Goal: Book appointment/travel/reservation

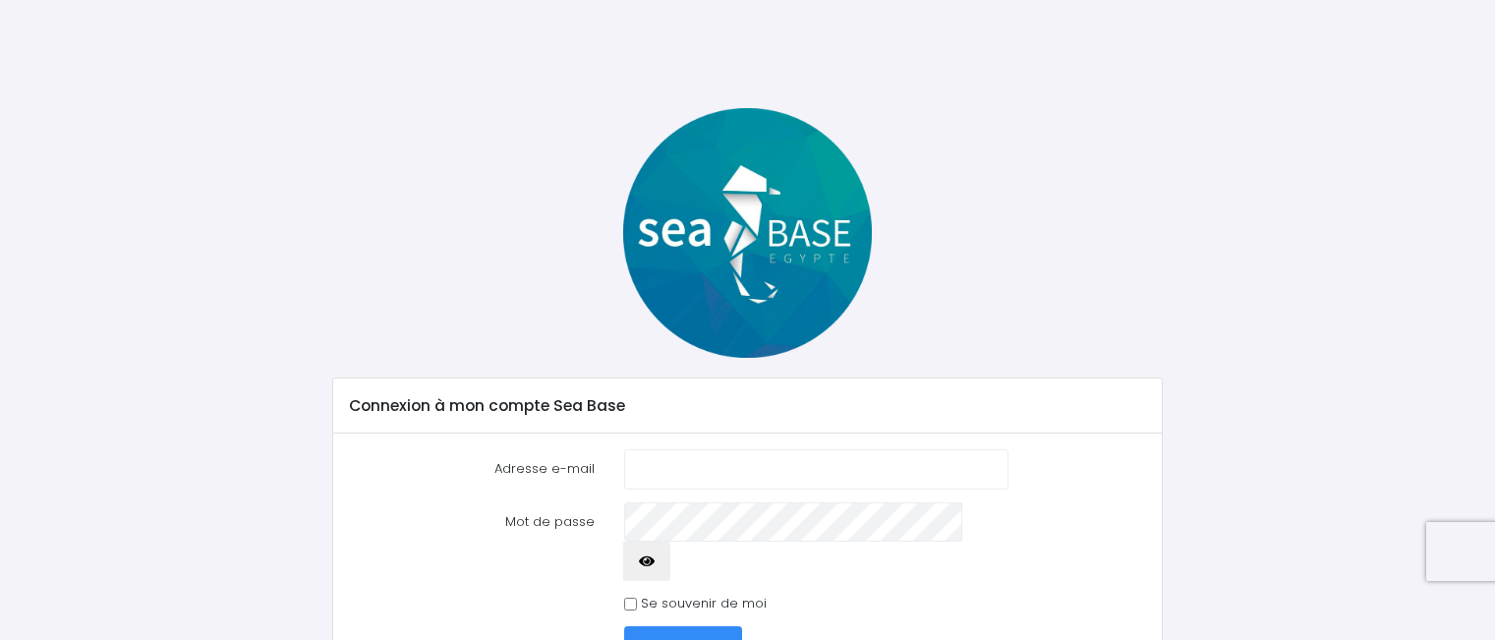
scroll to position [71, 0]
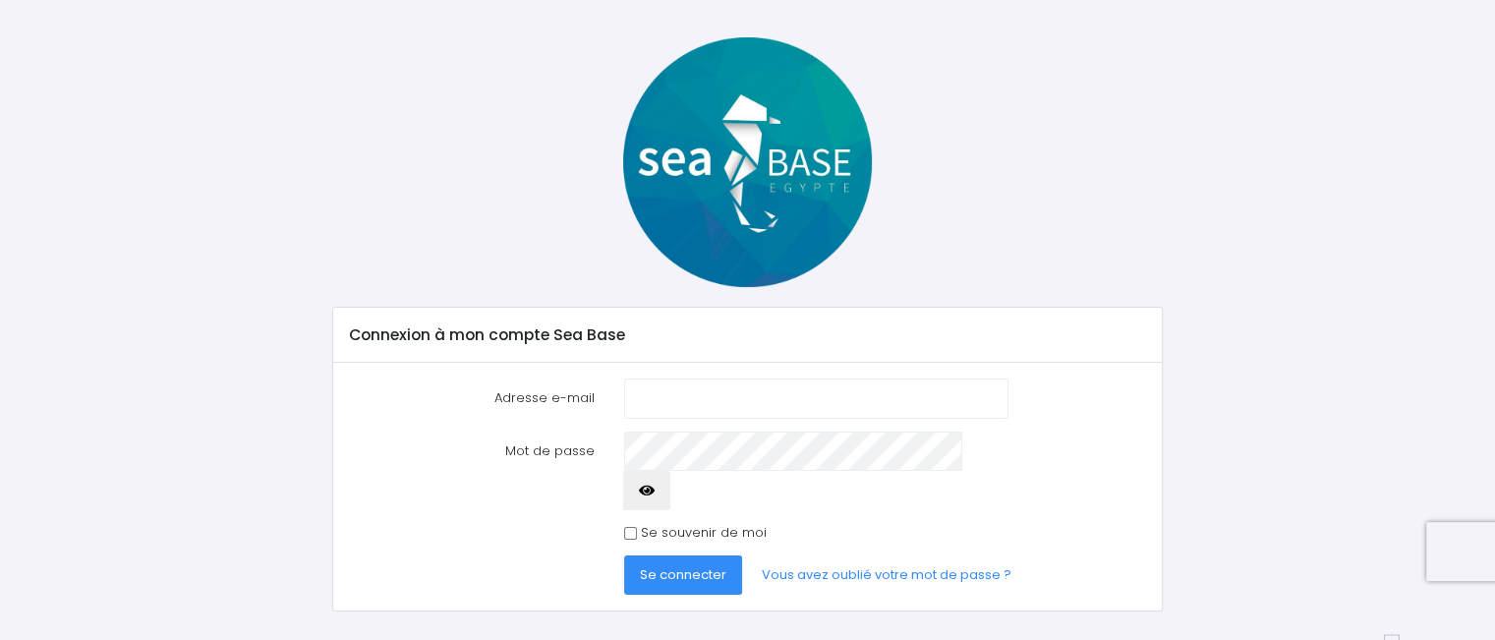
click at [870, 404] on input "Adresse e-mail" at bounding box center [815, 397] width 383 height 39
type input "[PERSON_NAME][EMAIL_ADDRESS][PERSON_NAME][DOMAIN_NAME]"
click at [670, 471] on button "button" at bounding box center [646, 490] width 47 height 39
click at [695, 565] on span "Se connecter" at bounding box center [683, 574] width 86 height 19
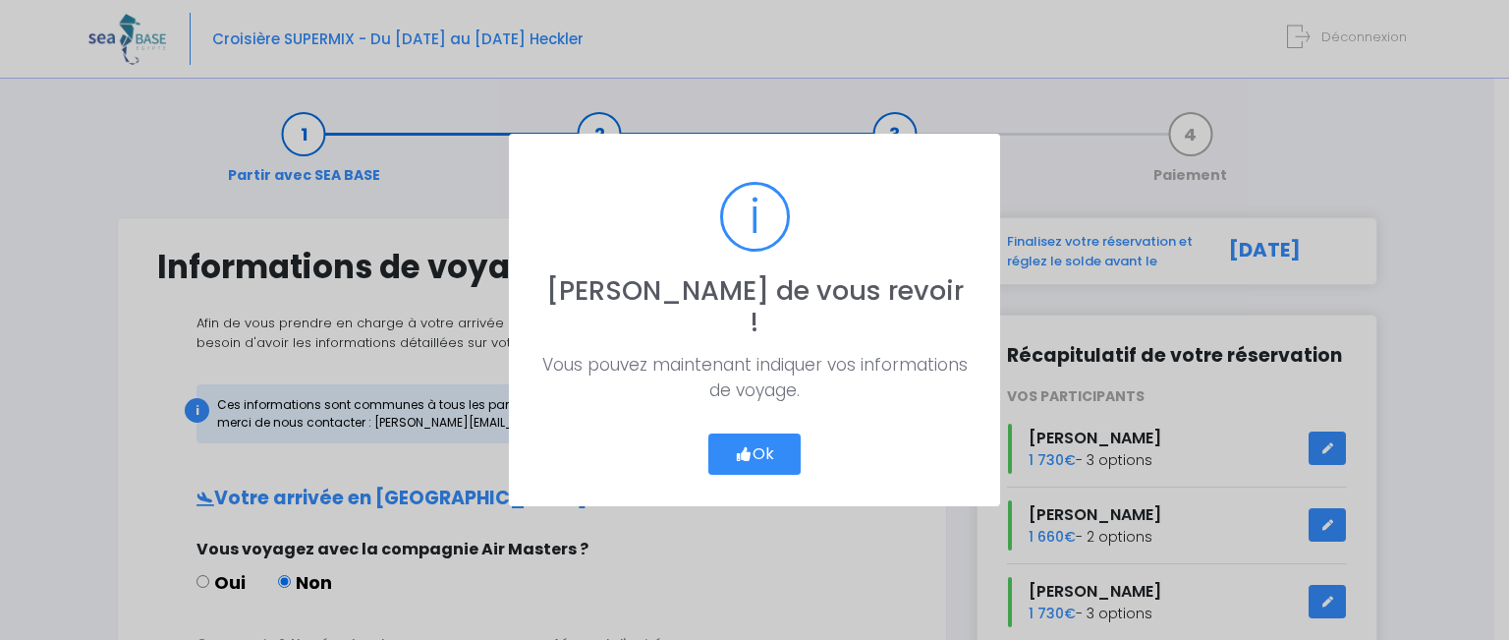
click at [747, 447] on button "Ok" at bounding box center [754, 453] width 92 height 41
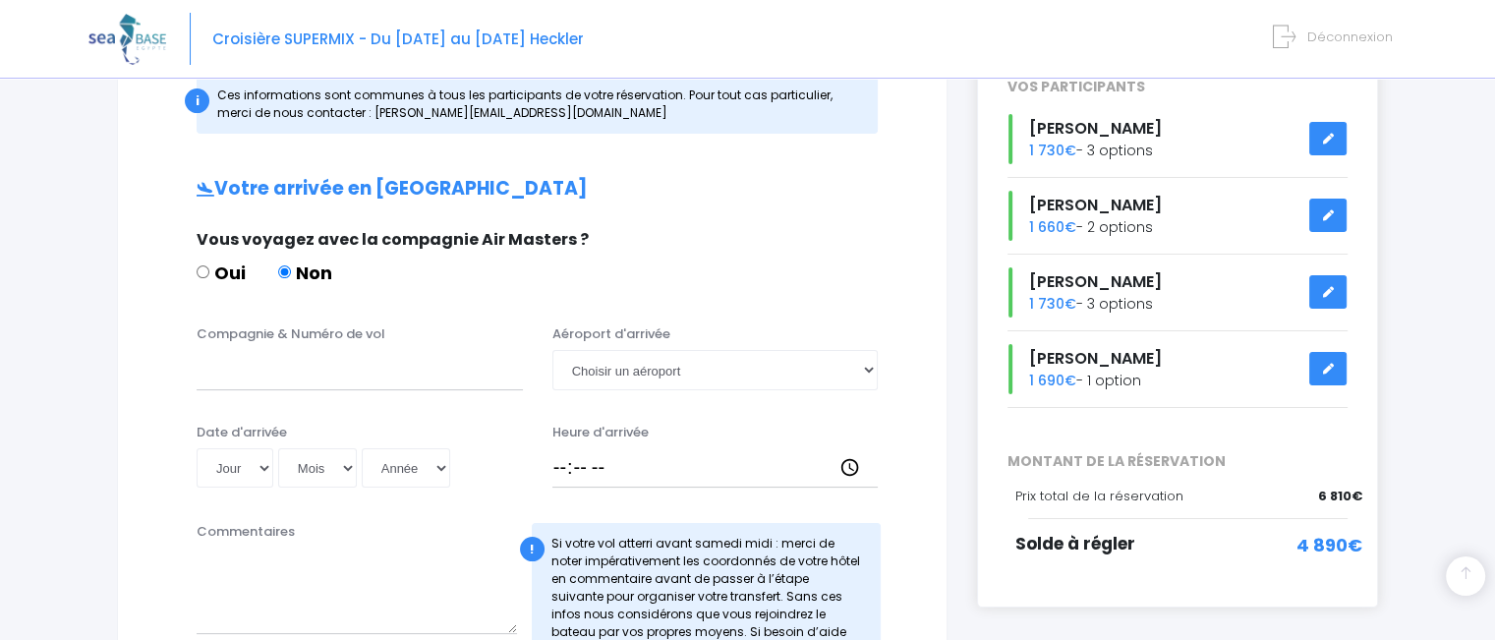
scroll to position [313, 0]
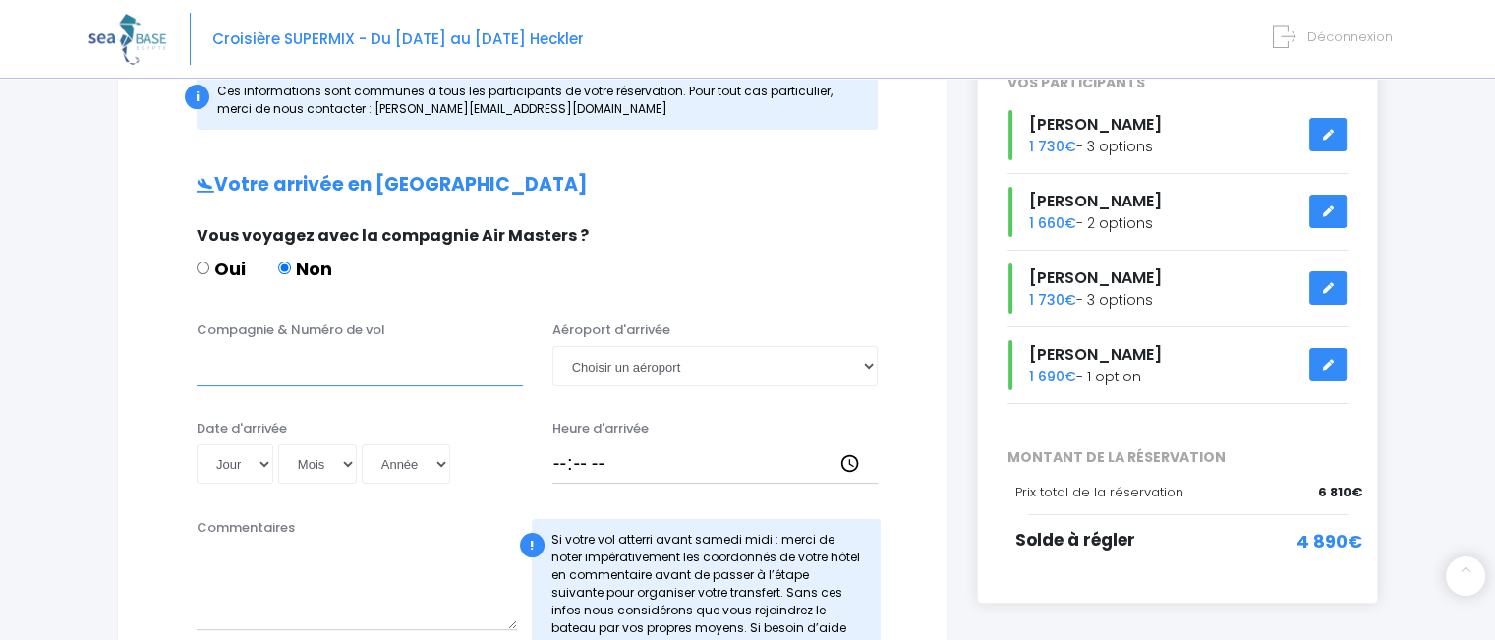
click at [362, 379] on input "Compagnie & Numéro de vol" at bounding box center [360, 365] width 326 height 39
type input "TUI fly"
click at [256, 462] on select "Jour 01 02 03 04 05 06 07 08 09 10 11 12 13 14 15 16 17 18 19 20 21 22 23 24 25…" at bounding box center [235, 463] width 77 height 39
click at [197, 444] on select "Jour 01 02 03 04 05 06 07 08 09 10 11 12 13 14 15 16 17 18 19 20 21 22 23 24 25…" at bounding box center [235, 463] width 77 height 39
click at [255, 459] on select "Jour 01 02 03 04 05 06 07 08 09 10 11 12 13 14 15 16 17 18 19 20 21 22 23 24 25…" at bounding box center [235, 463] width 77 height 39
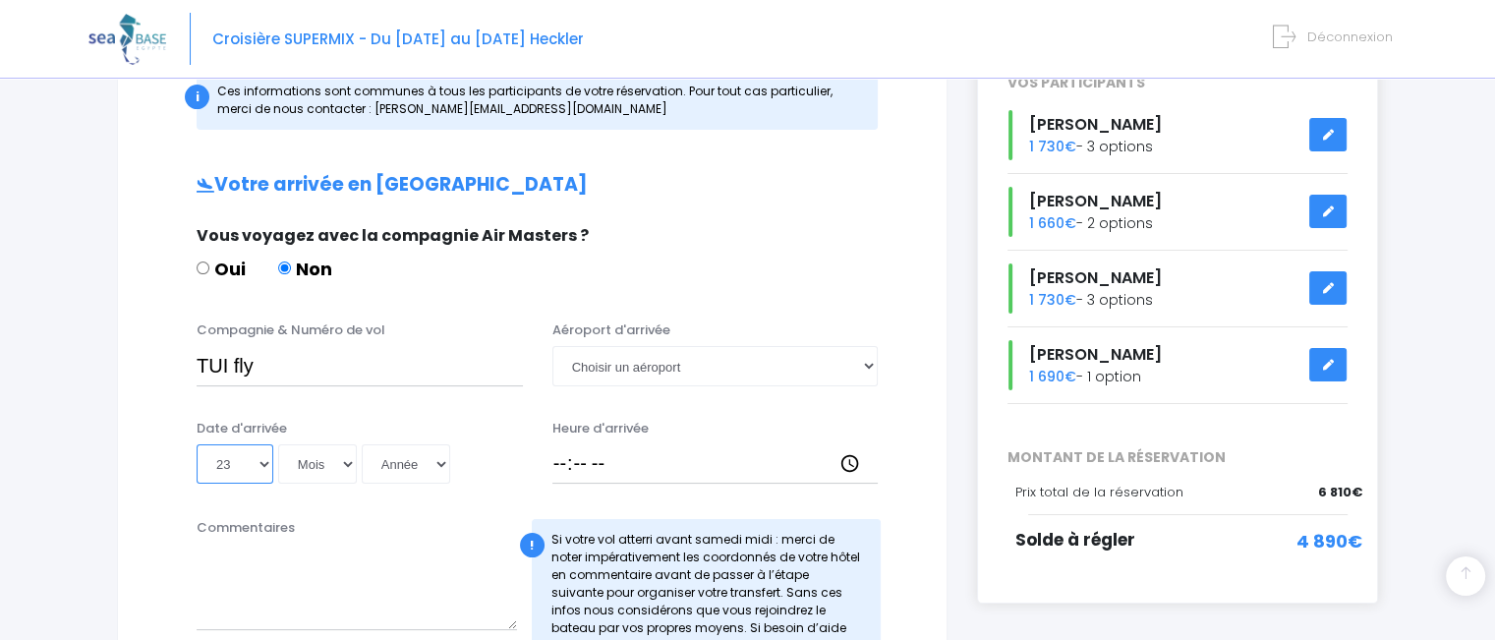
select select "14"
click at [197, 444] on select "Jour 01 02 03 04 05 06 07 08 09 10 11 12 13 14 15 16 17 18 19 20 21 22 23 24 25…" at bounding box center [235, 463] width 77 height 39
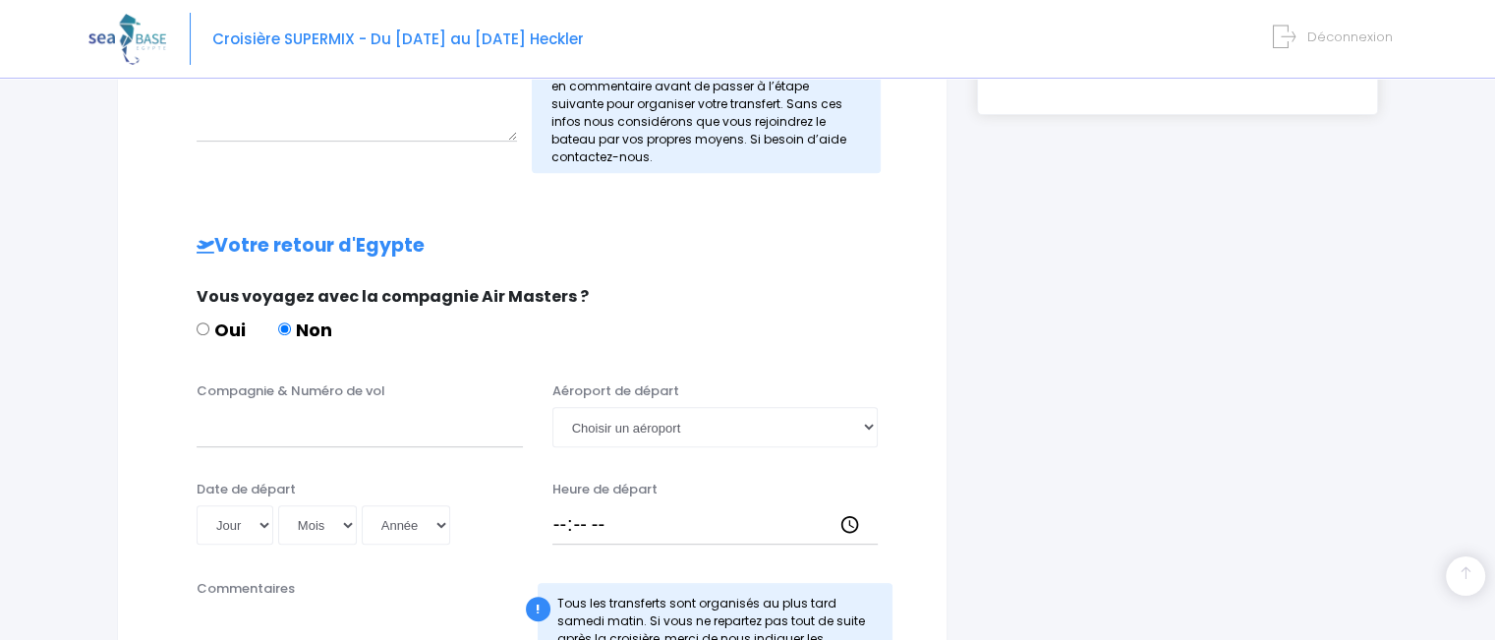
scroll to position [849, 0]
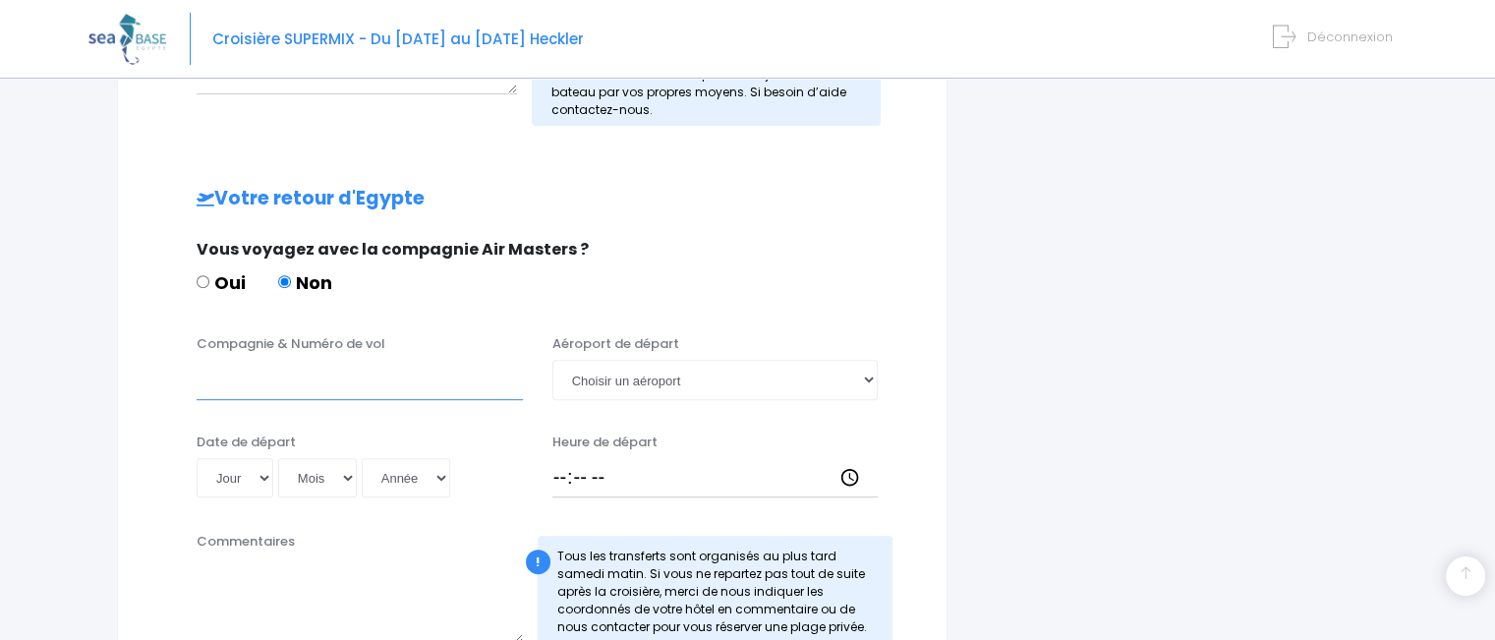
click at [373, 380] on input "Compagnie & Numéro de vol" at bounding box center [360, 379] width 326 height 39
type input "TUI fly"
click at [243, 483] on select "Jour 01 02 03 04 05 06 07 08 09 10 11 12 13 14 15 16 17 18 19 20 21 22 23 24 25…" at bounding box center [235, 477] width 77 height 39
select select "23"
click at [197, 458] on select "Jour 01 02 03 04 05 06 07 08 09 10 11 12 13 14 15 16 17 18 19 20 21 22 23 24 25…" at bounding box center [235, 477] width 77 height 39
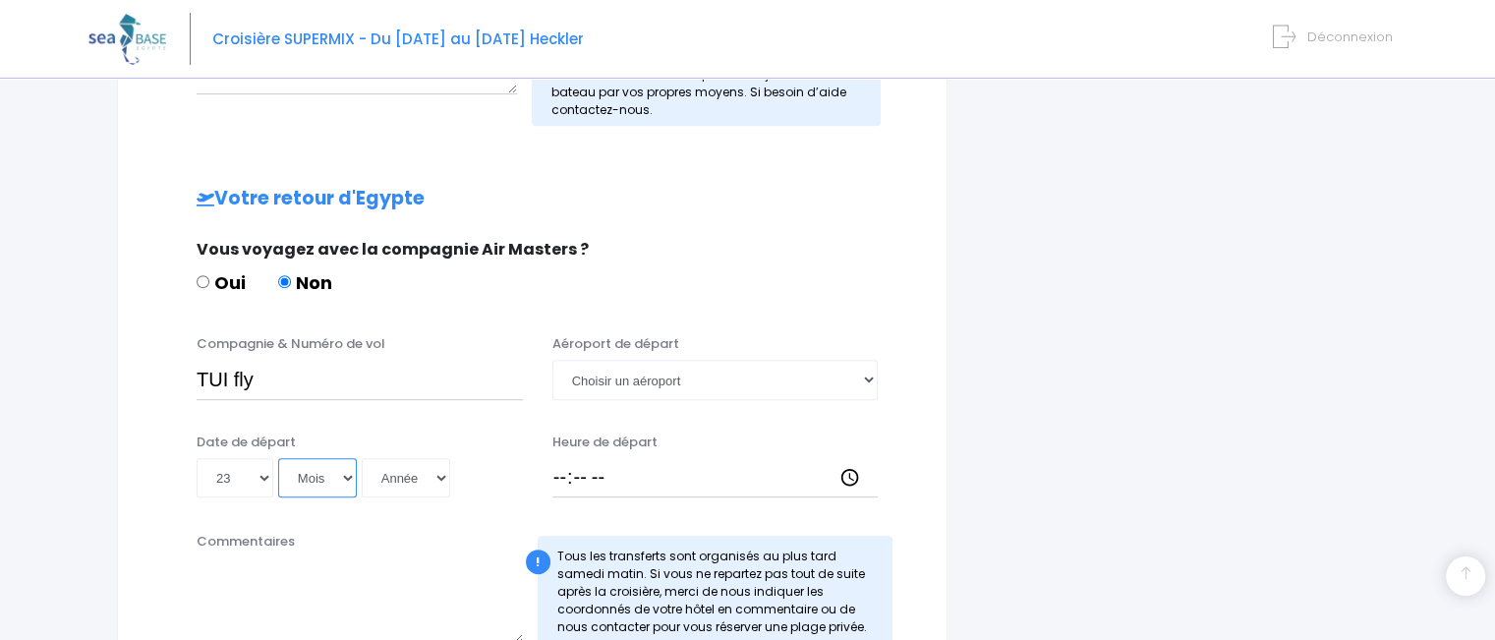
click at [334, 477] on select "Mois 01 02 03 04 05 06 07 08 09 10 11 12" at bounding box center [317, 477] width 79 height 39
select select "11"
click at [278, 458] on select "Mois 01 02 03 04 05 06 07 08 09 10 11 12" at bounding box center [317, 477] width 79 height 39
click at [403, 484] on select "Année 2045 2044 2043 2042 2041 2040 2039 2038 2037 2036 2035 2034 2033 2032 203…" at bounding box center [406, 477] width 88 height 39
select select "2025"
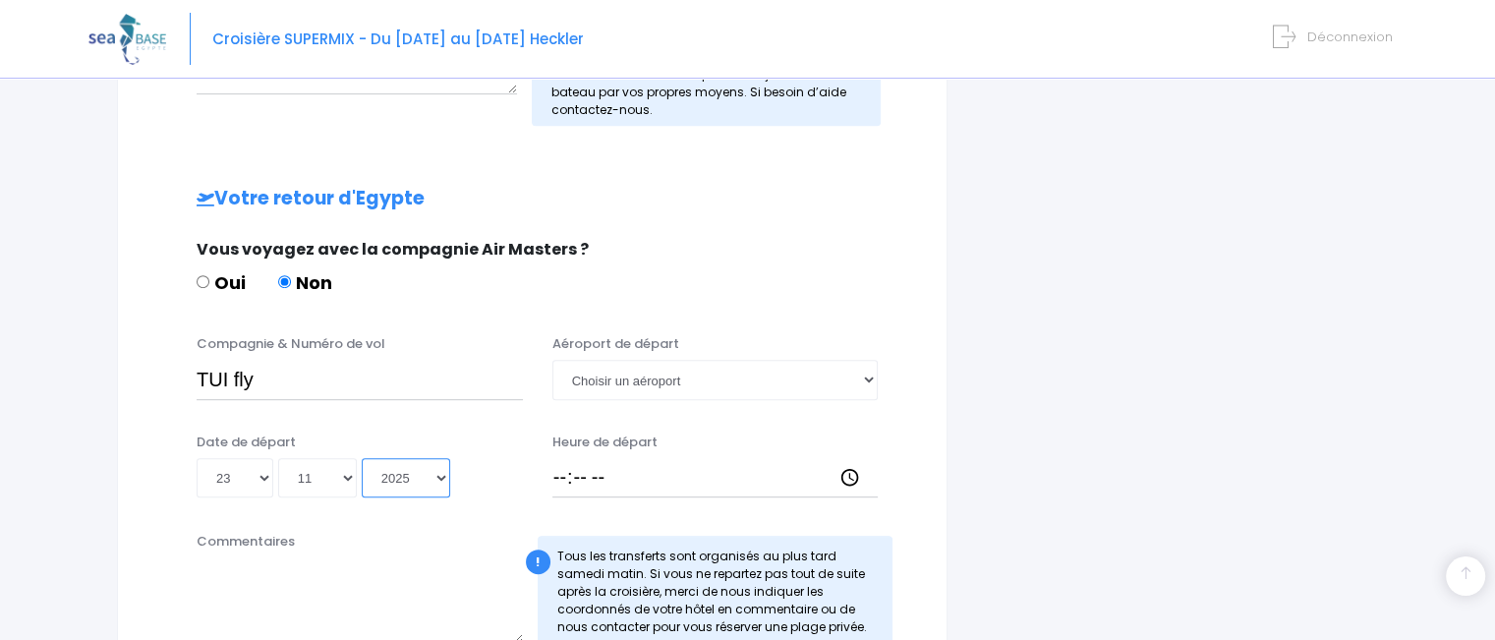
click at [362, 458] on select "Année 2045 2044 2043 2042 2041 2040 2039 2038 2037 2036 2035 2034 2033 2032 203…" at bounding box center [406, 477] width 88 height 39
type input "2025-11-23"
click at [597, 480] on input "Heure de départ" at bounding box center [715, 477] width 326 height 39
type input "12:45"
click at [782, 439] on div "Heure de départ 12:45" at bounding box center [716, 465] width 356 height 66
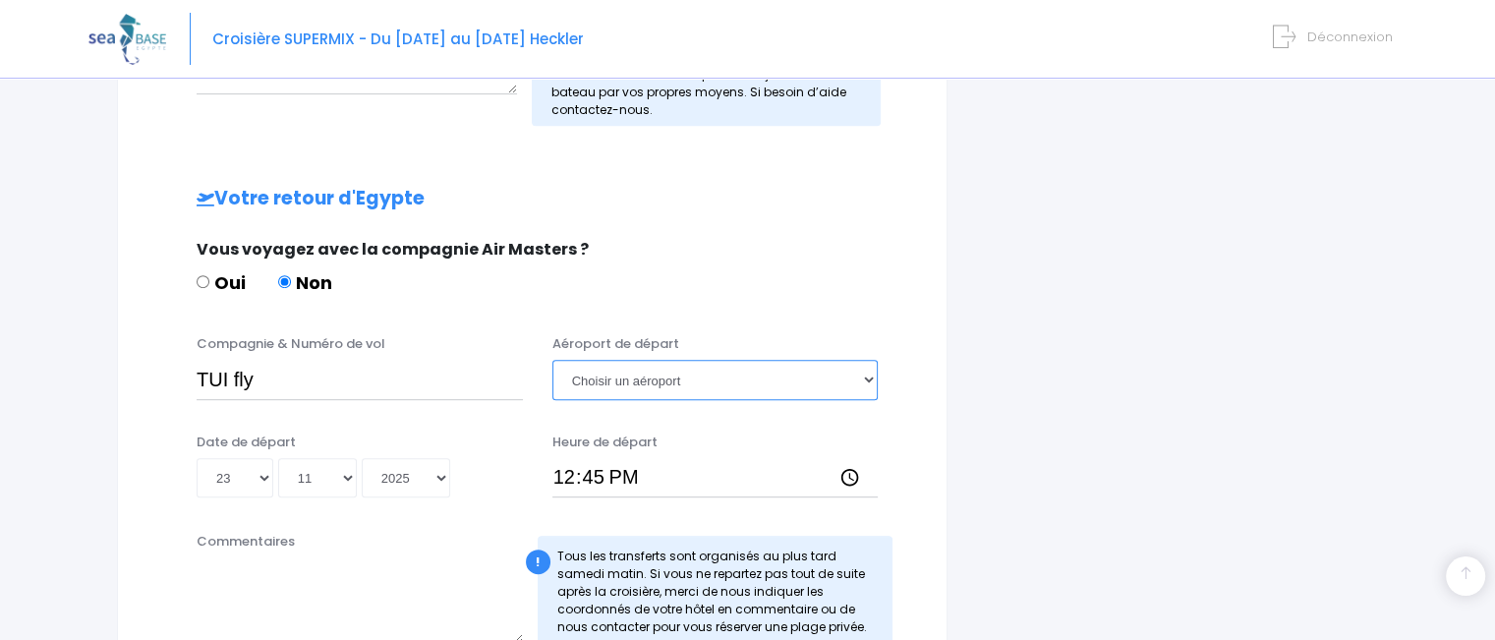
click at [764, 376] on select "Choisir un aéroport Hurghada Marsa Alam" at bounding box center [715, 379] width 326 height 39
select select "[PERSON_NAME]"
click at [552, 360] on select "Choisir un aéroport Hurghada Marsa Alam" at bounding box center [715, 379] width 326 height 39
click at [740, 283] on div "Oui Non" at bounding box center [530, 285] width 666 height 33
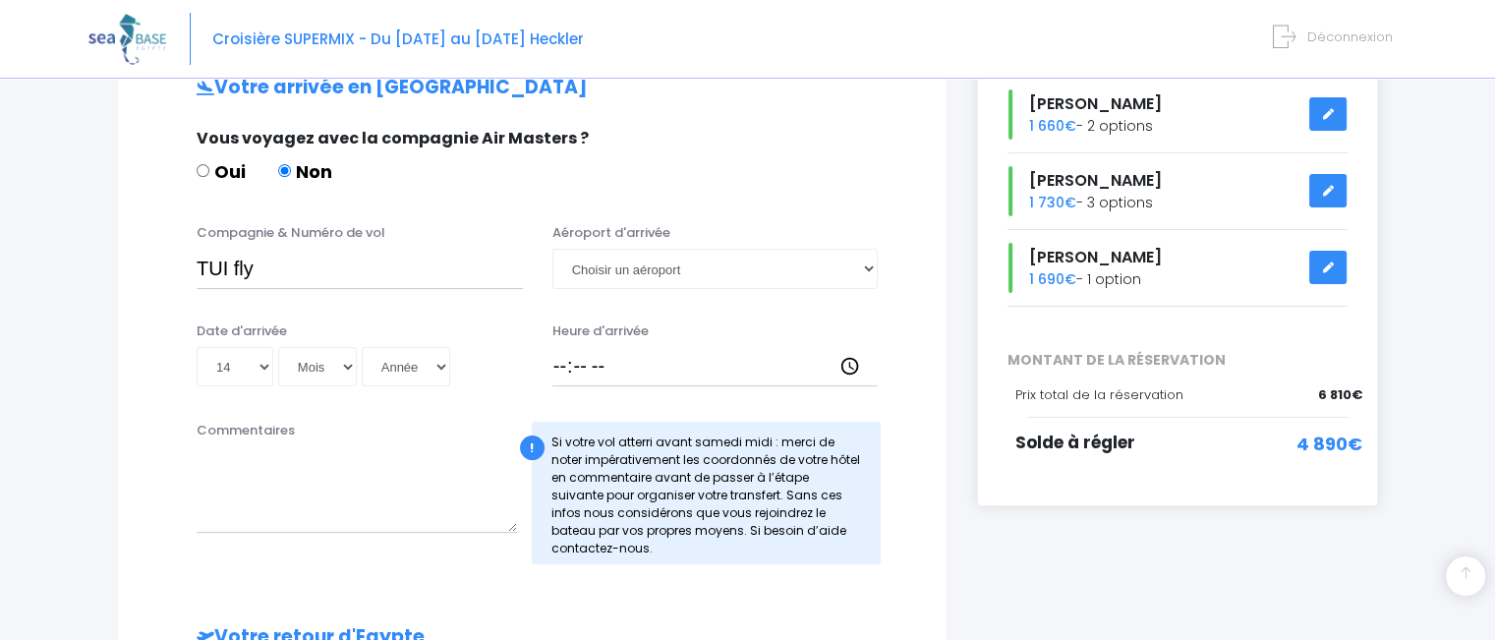
scroll to position [409, 0]
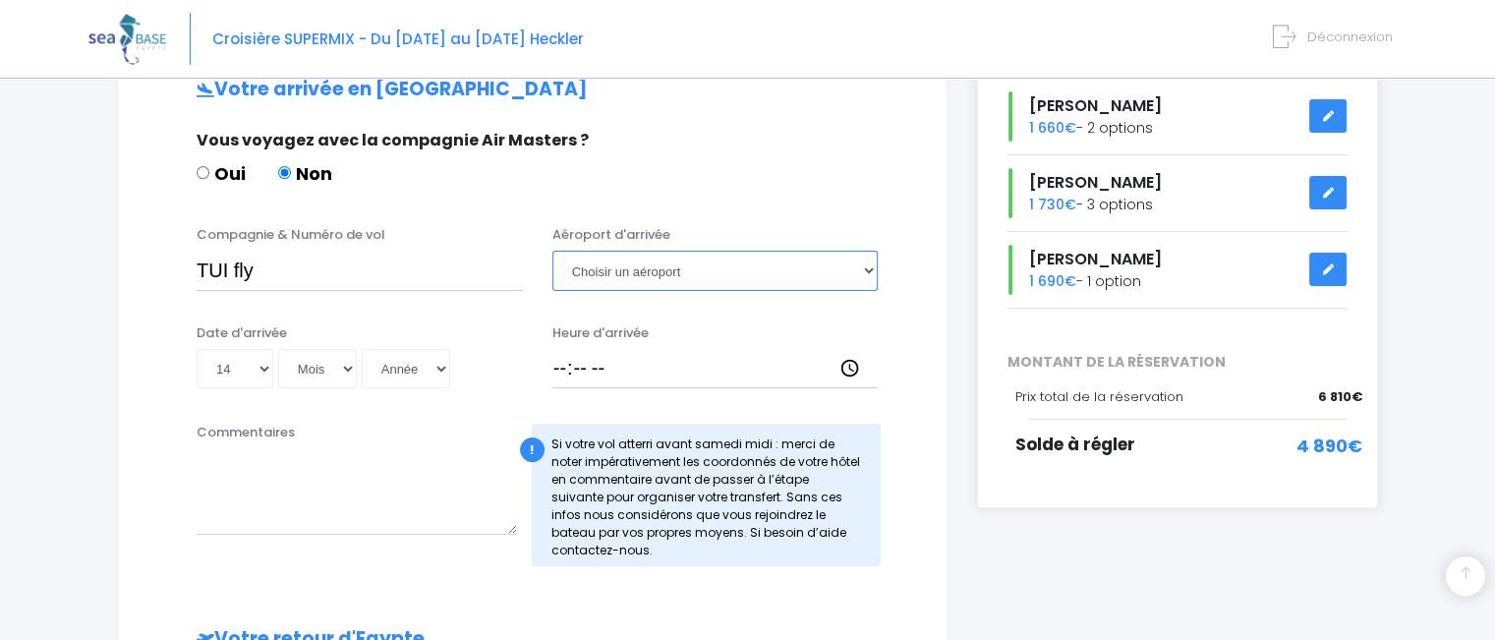
click at [738, 266] on select "Choisir un aéroport Hurghada Marsa Alam" at bounding box center [715, 270] width 326 height 39
select select "Hurghada"
click at [552, 251] on select "Choisir un aéroport Hurghada Marsa Alam" at bounding box center [715, 270] width 326 height 39
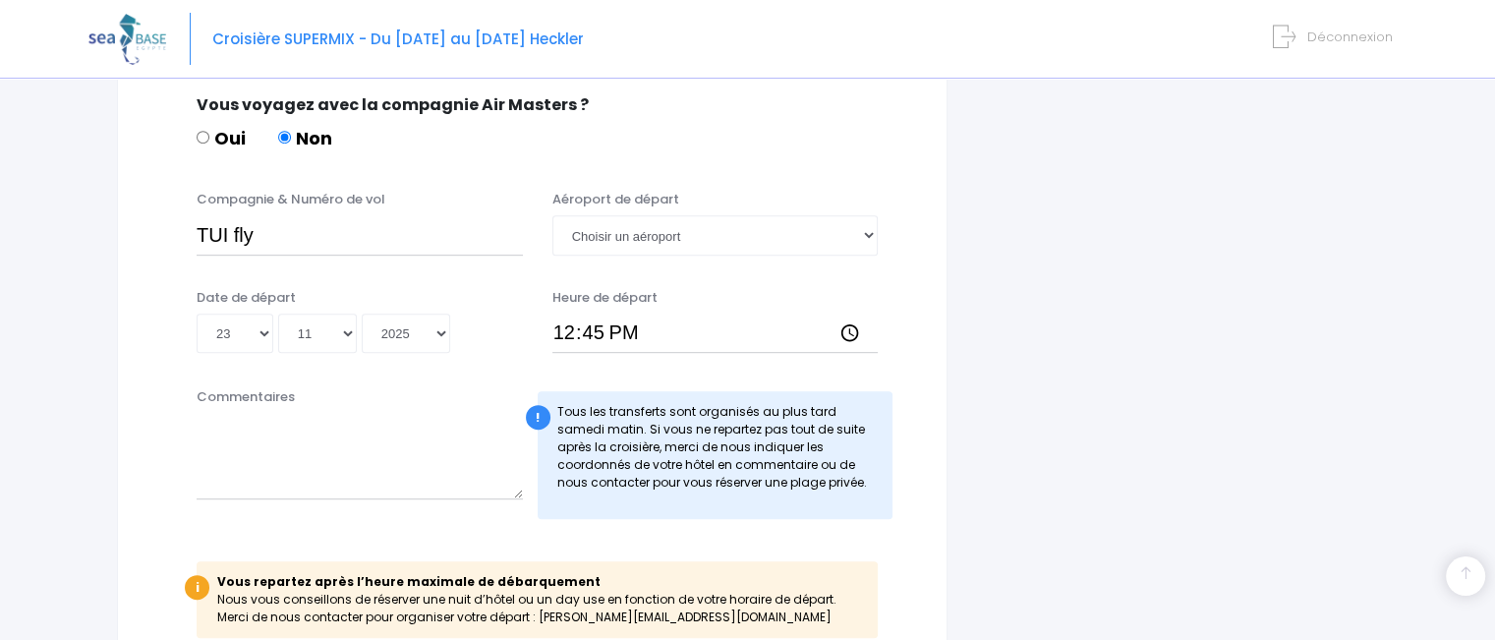
scroll to position [992, 0]
click at [429, 255] on div "Compagnie & Numéro de vol TUI fly Aéroport de départ Choisir un aéroport Hurgha…" at bounding box center [531, 230] width 779 height 78
drag, startPoint x: 377, startPoint y: 255, endPoint x: 366, endPoint y: 233, distance: 25.5
click at [366, 233] on div "Compagnie & Numéro de vol TUI fly Aéroport de départ Choisir un aéroport Hurgha…" at bounding box center [531, 230] width 779 height 78
click at [366, 233] on input "TUI fly" at bounding box center [360, 235] width 326 height 39
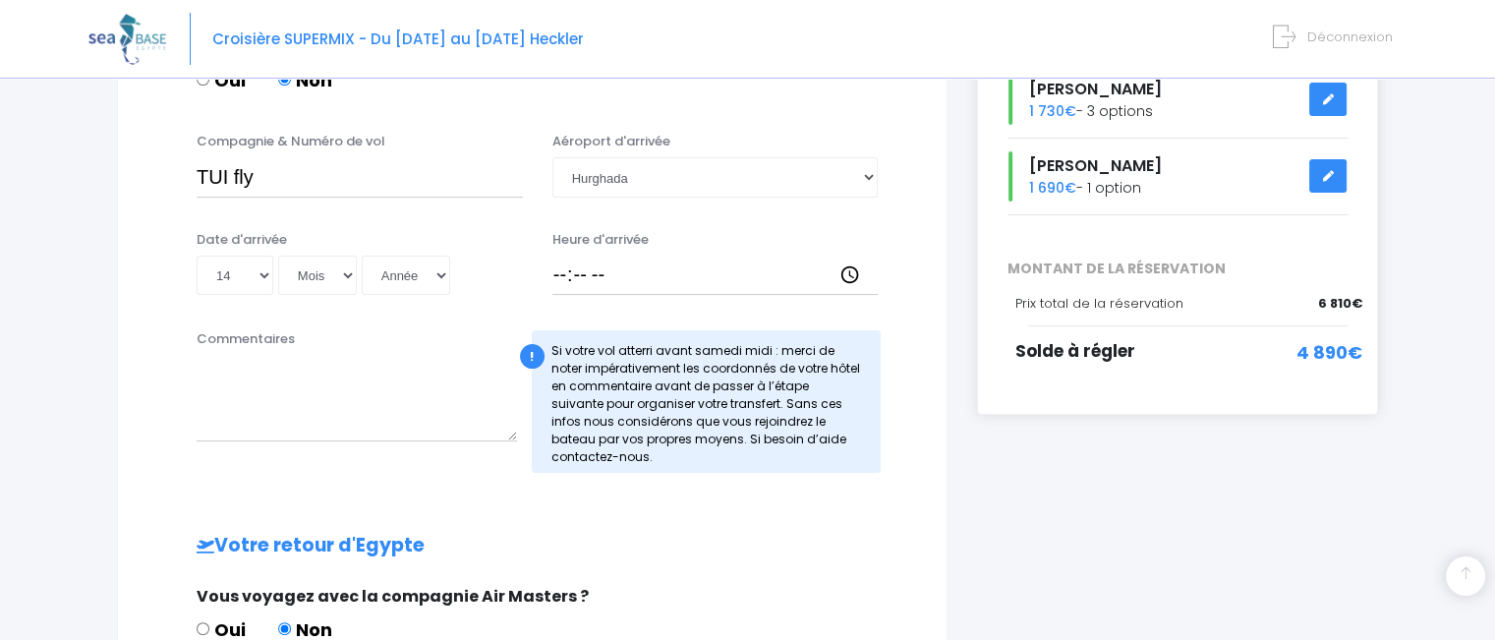
scroll to position [400, 0]
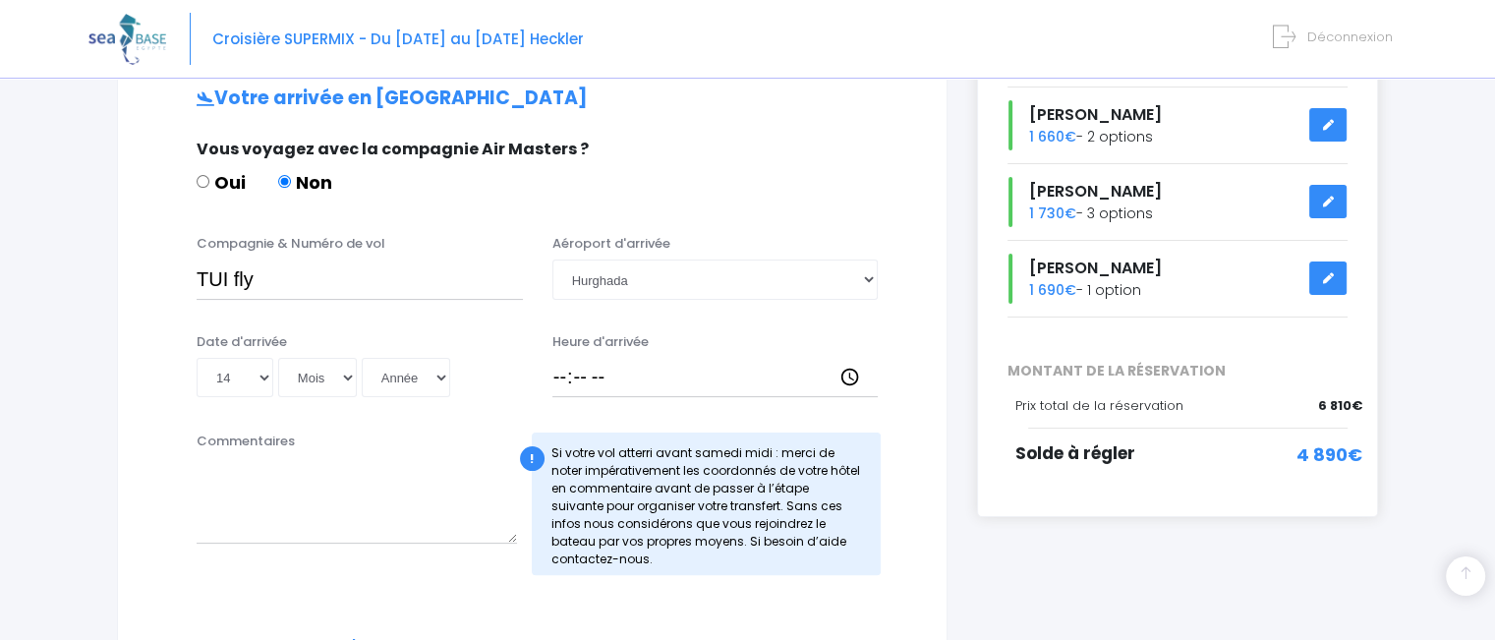
type input "TUI fly & TB3073"
click at [678, 385] on input "Heure d'arrivée" at bounding box center [715, 377] width 326 height 39
type input "12:55"
click at [328, 380] on select "Mois 01 02 03 04 05 06 07 08 09 10 11 12" at bounding box center [317, 377] width 79 height 39
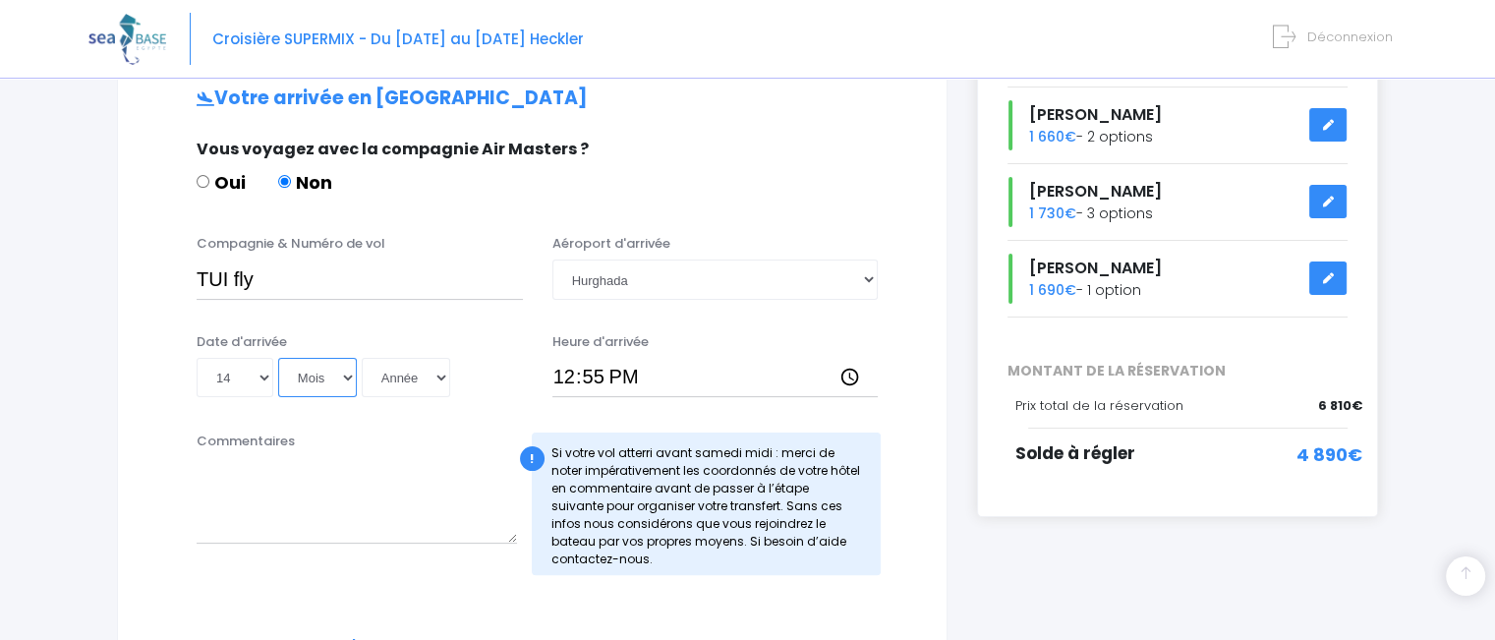
select select "11"
click at [278, 358] on select "Mois 01 02 03 04 05 06 07 08 09 10 11 12" at bounding box center [317, 377] width 79 height 39
click at [400, 380] on select "Année 2045 2044 2043 2042 2041 2040 2039 2038 2037 2036 2035 2034 2033 2032 203…" at bounding box center [406, 377] width 88 height 39
select select "2025"
click at [362, 358] on select "Année 2045 2044 2043 2042 2041 2040 2039 2038 2037 2036 2035 2034 2033 2032 203…" at bounding box center [406, 377] width 88 height 39
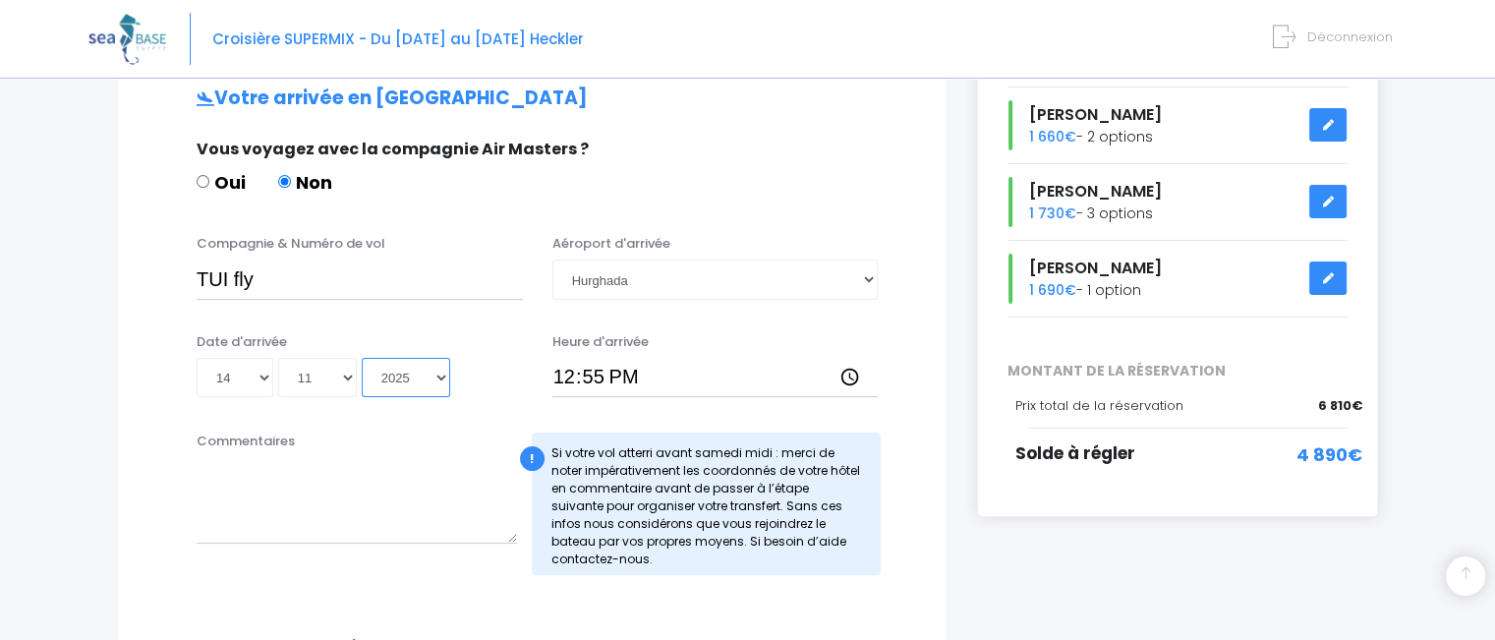
type input "2025-11-14"
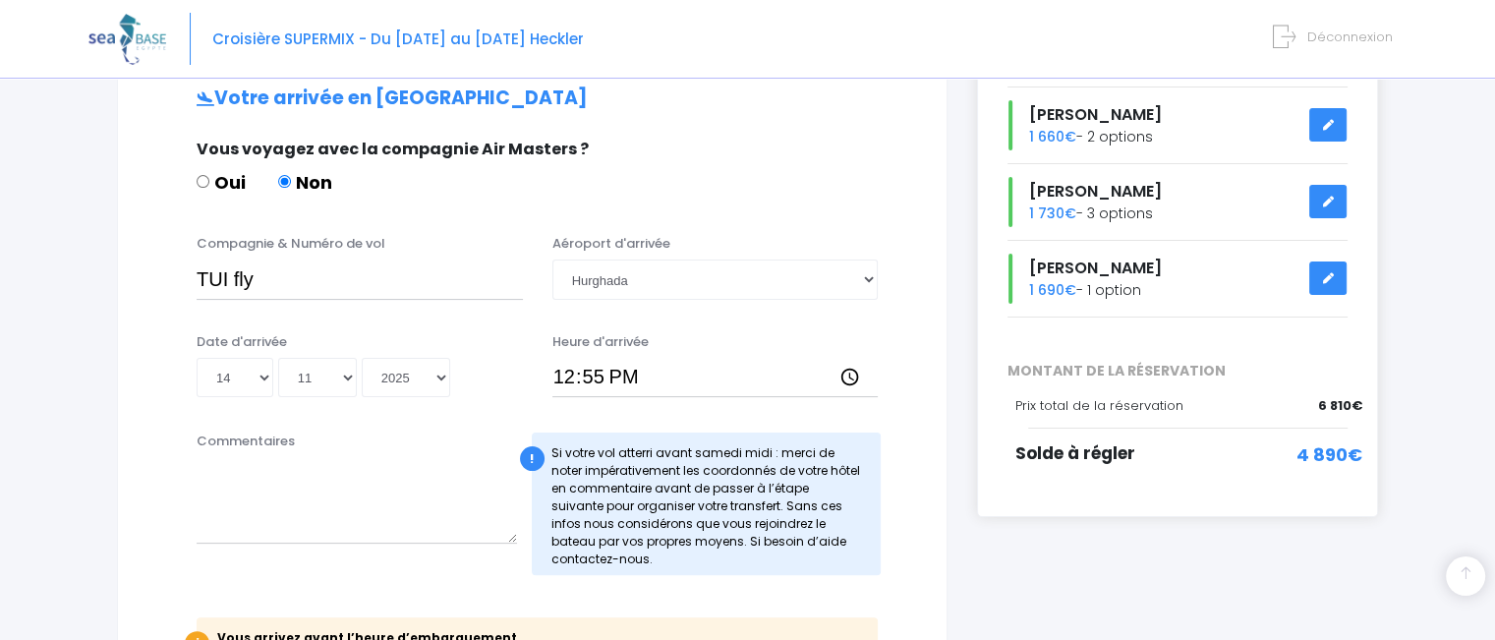
click at [478, 319] on div "Compagnie & Numéro de vol TUI fly Aéroport d'arrivée Choisir un aéroport Hurgha…" at bounding box center [532, 323] width 750 height 178
click at [271, 521] on textarea "Commentaires" at bounding box center [357, 500] width 320 height 86
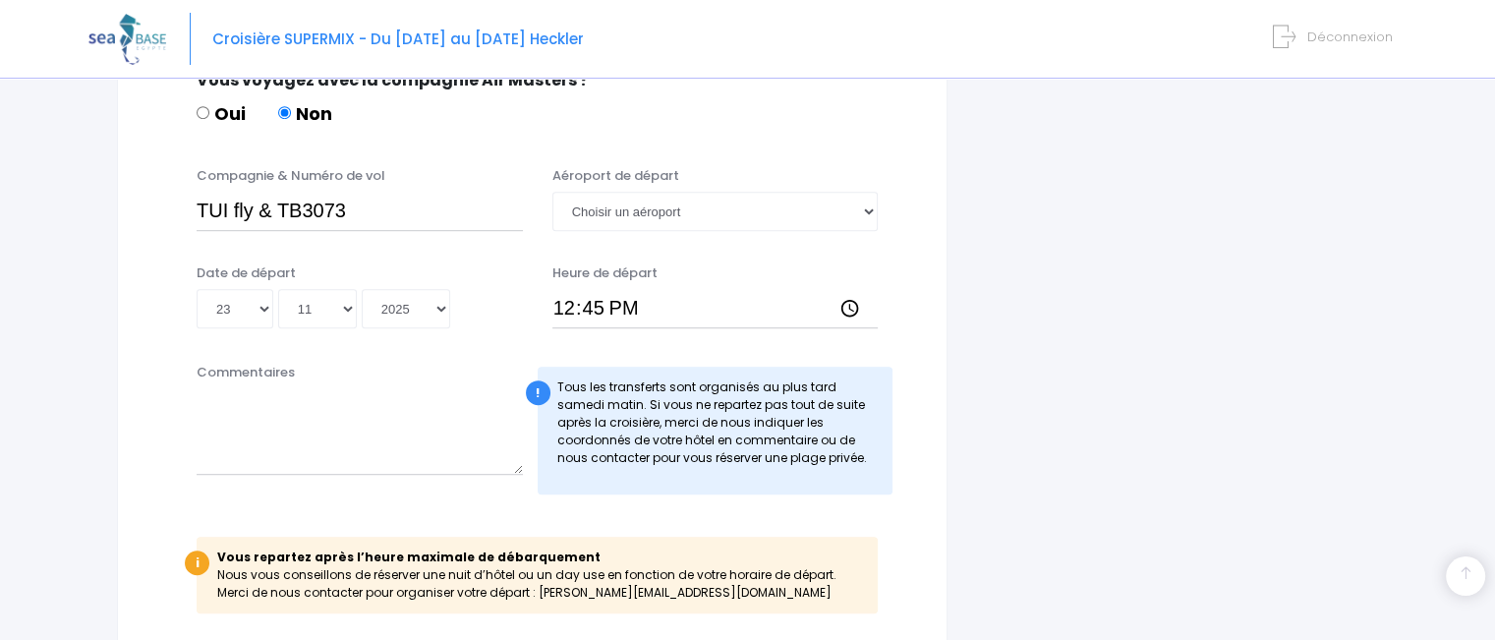
scroll to position [1309, 0]
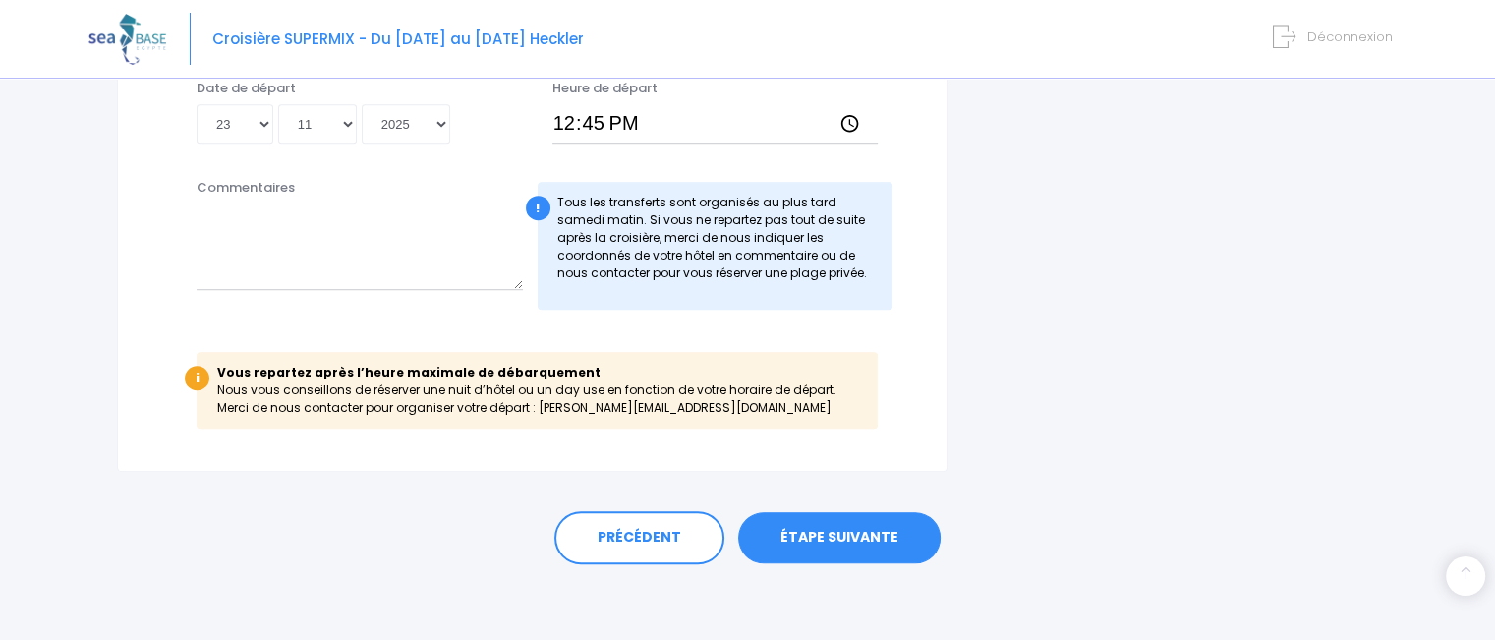
click at [878, 532] on link "ÉTAPE SUIVANTE" at bounding box center [839, 537] width 202 height 51
click at [819, 526] on link "ÉTAPE SUIVANTE" at bounding box center [839, 537] width 202 height 51
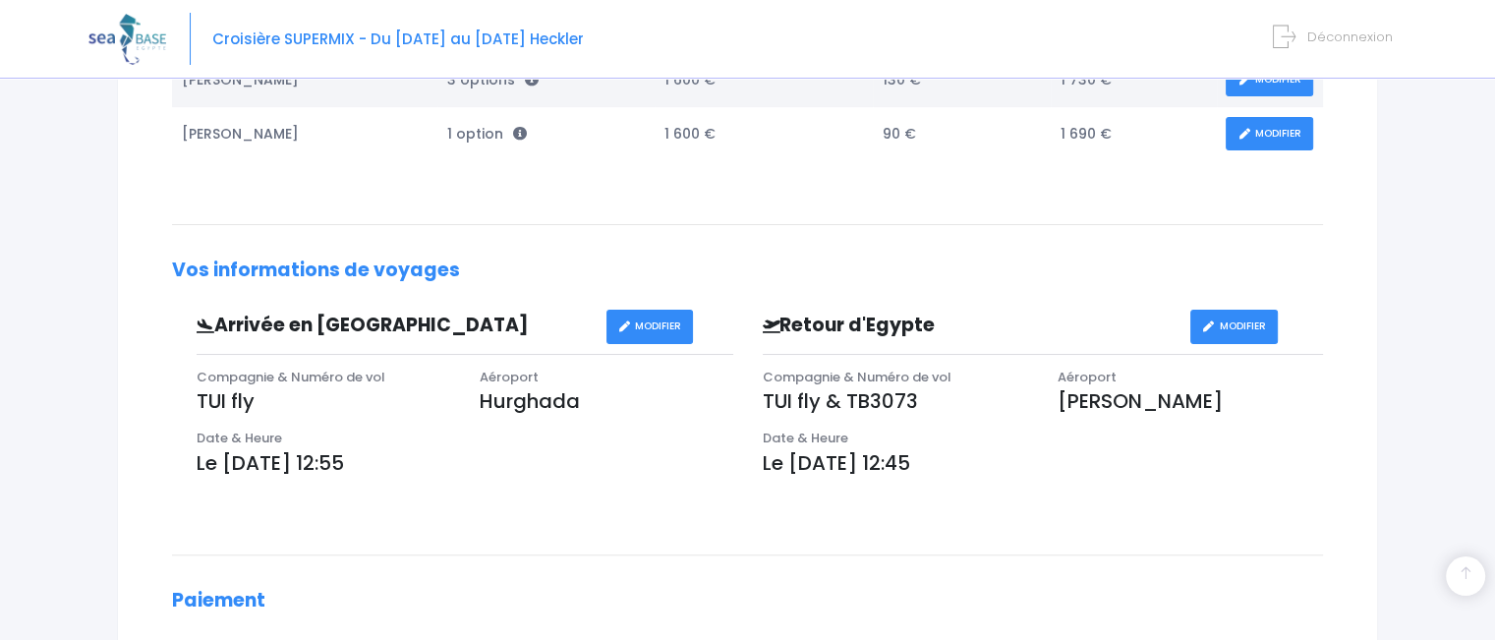
scroll to position [604, 0]
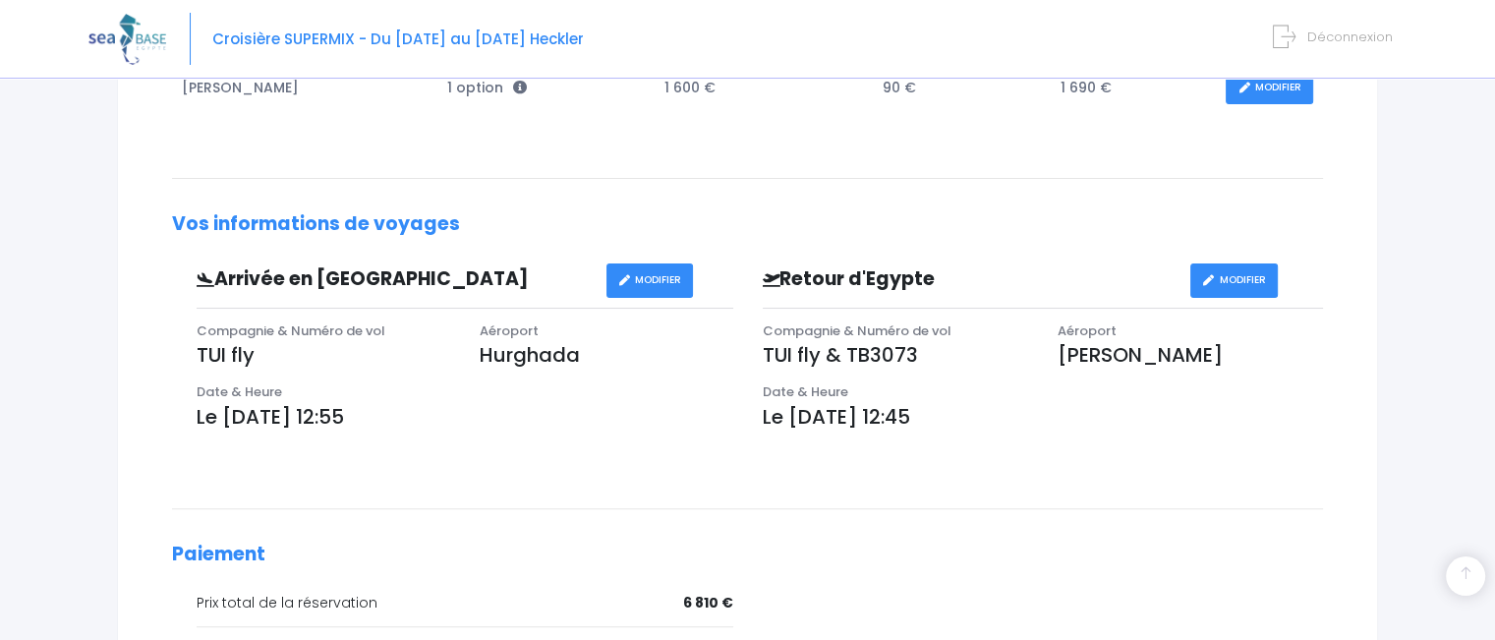
click at [649, 285] on link "MODIFIER" at bounding box center [649, 280] width 87 height 34
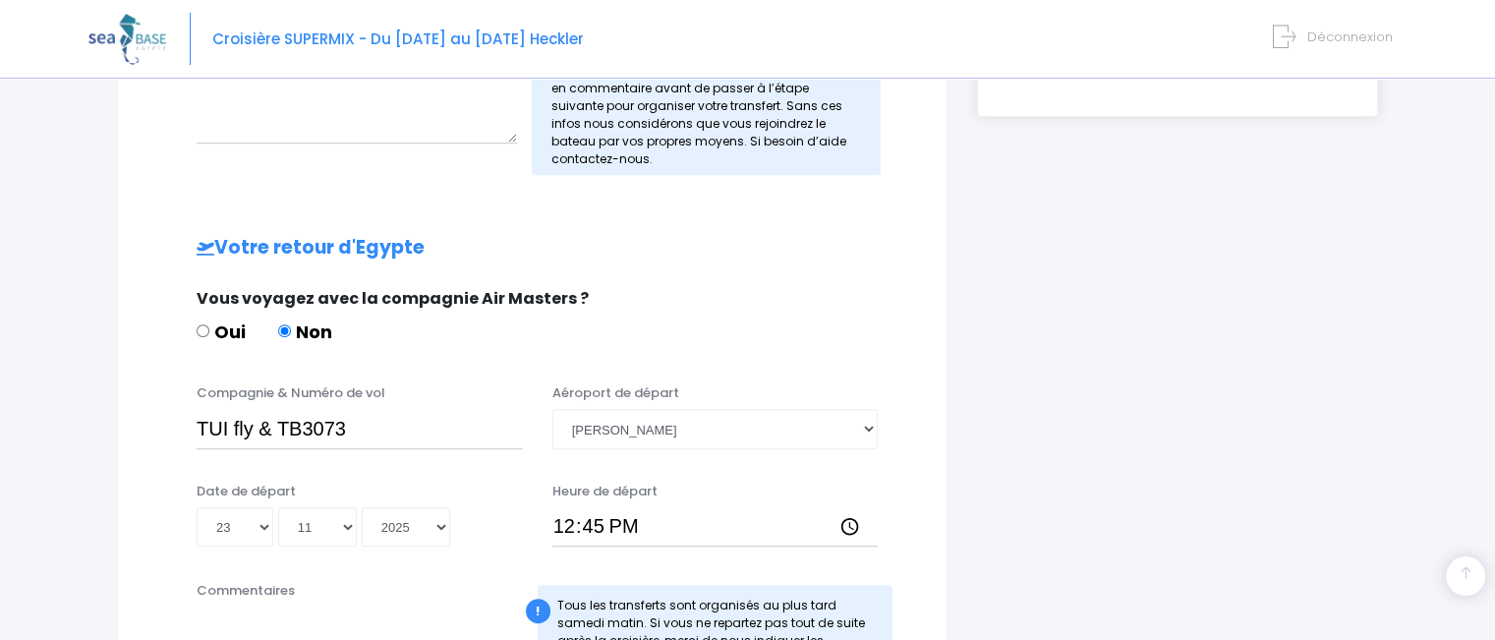
scroll to position [1085, 0]
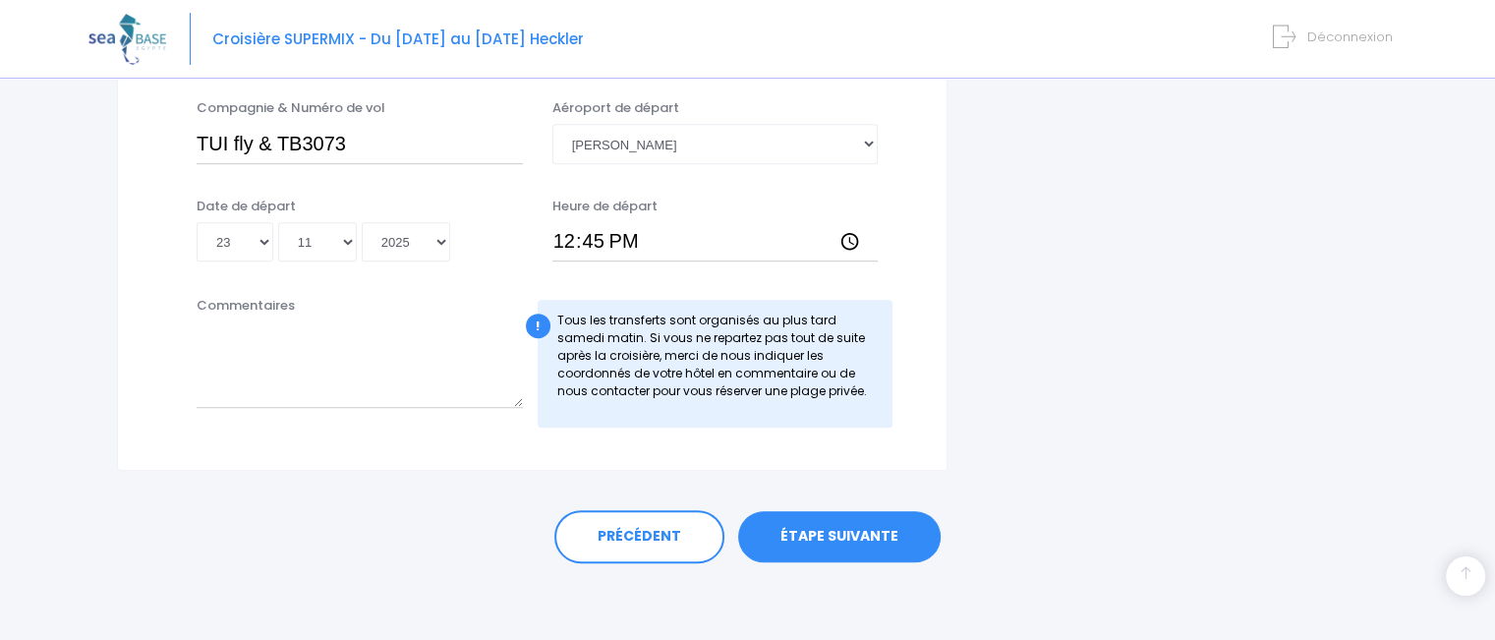
click at [817, 546] on link "ÉTAPE SUIVANTE" at bounding box center [839, 536] width 202 height 51
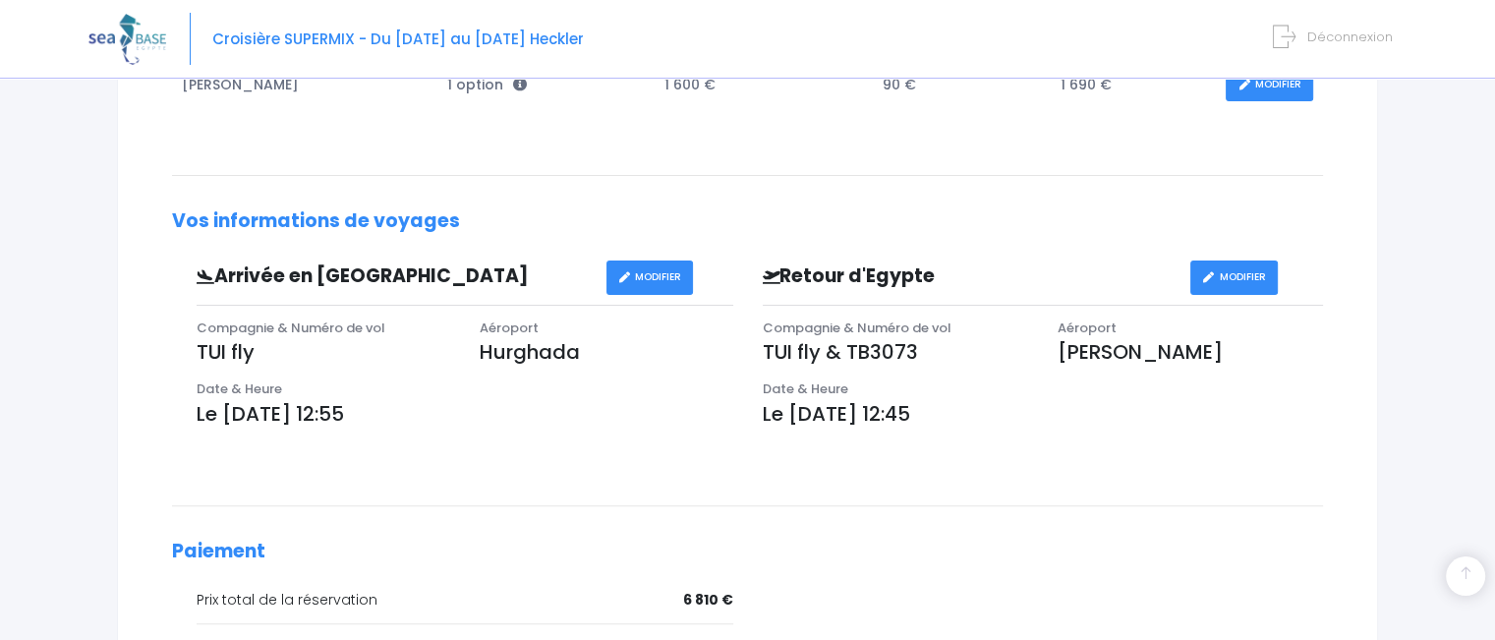
scroll to position [605, 0]
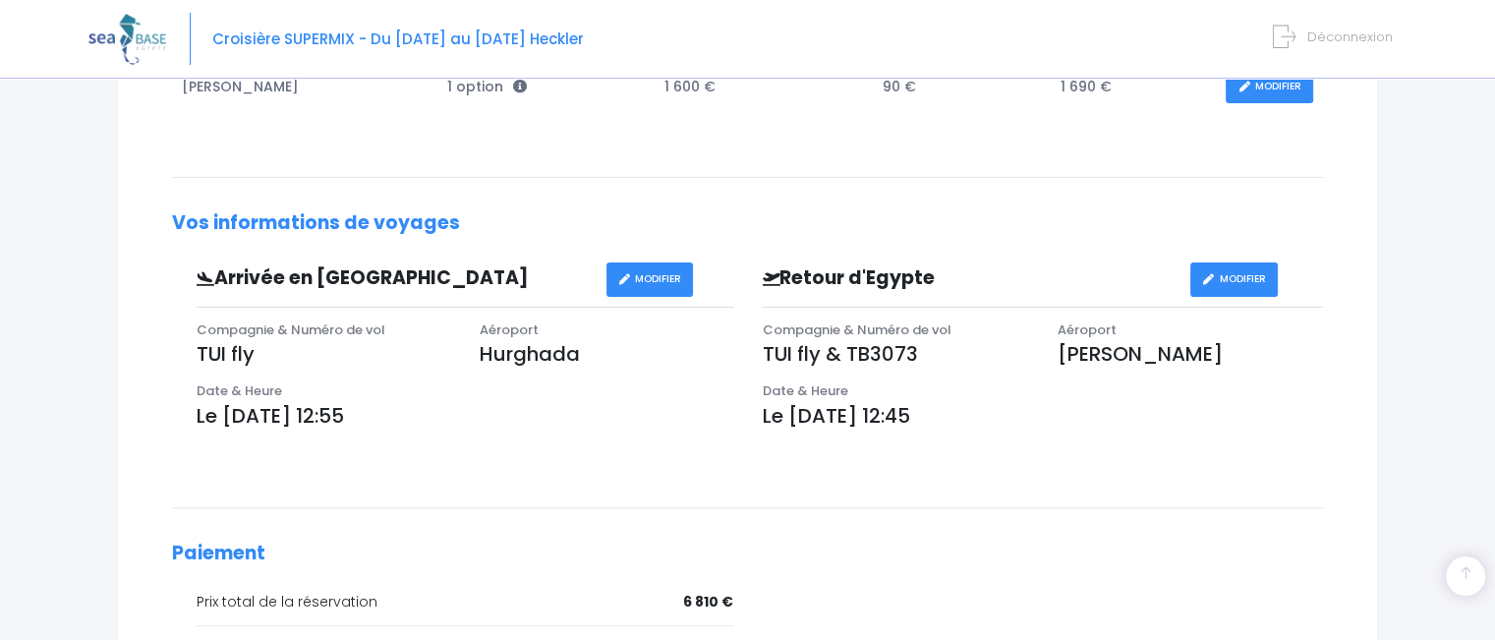
click at [652, 266] on link "MODIFIER" at bounding box center [649, 279] width 87 height 34
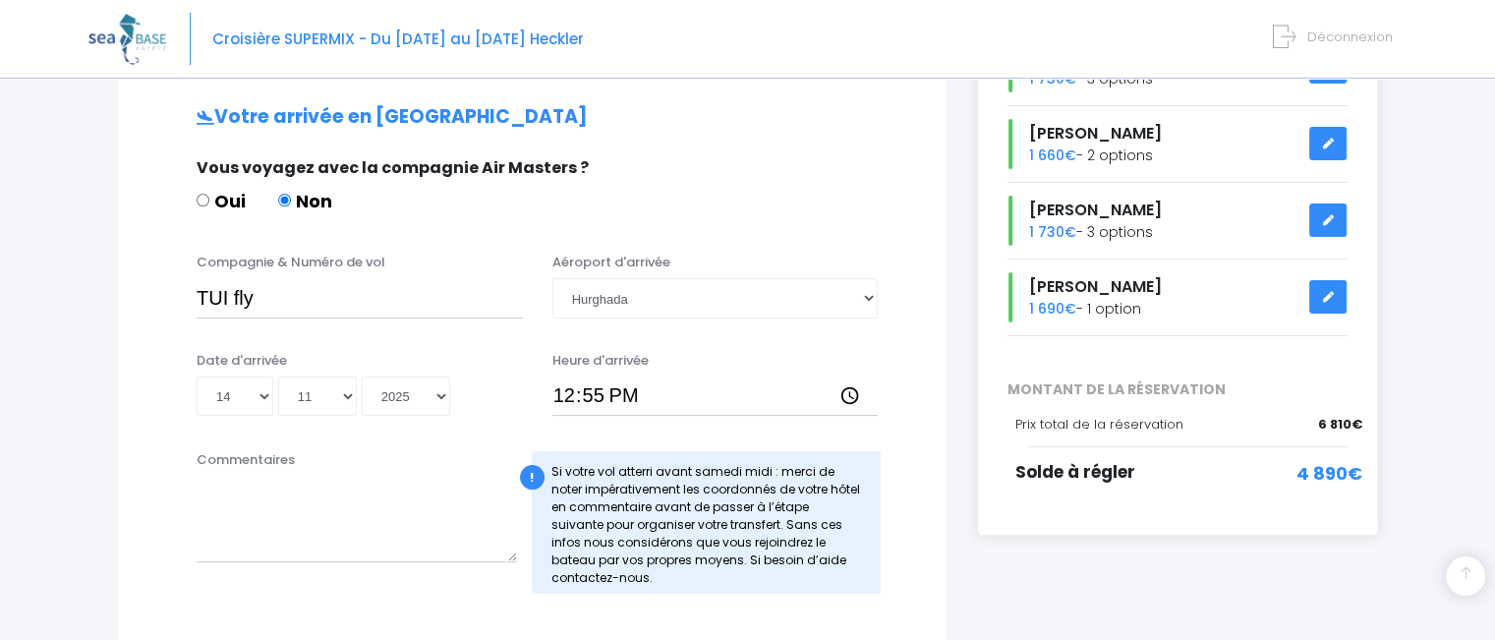
scroll to position [494, 0]
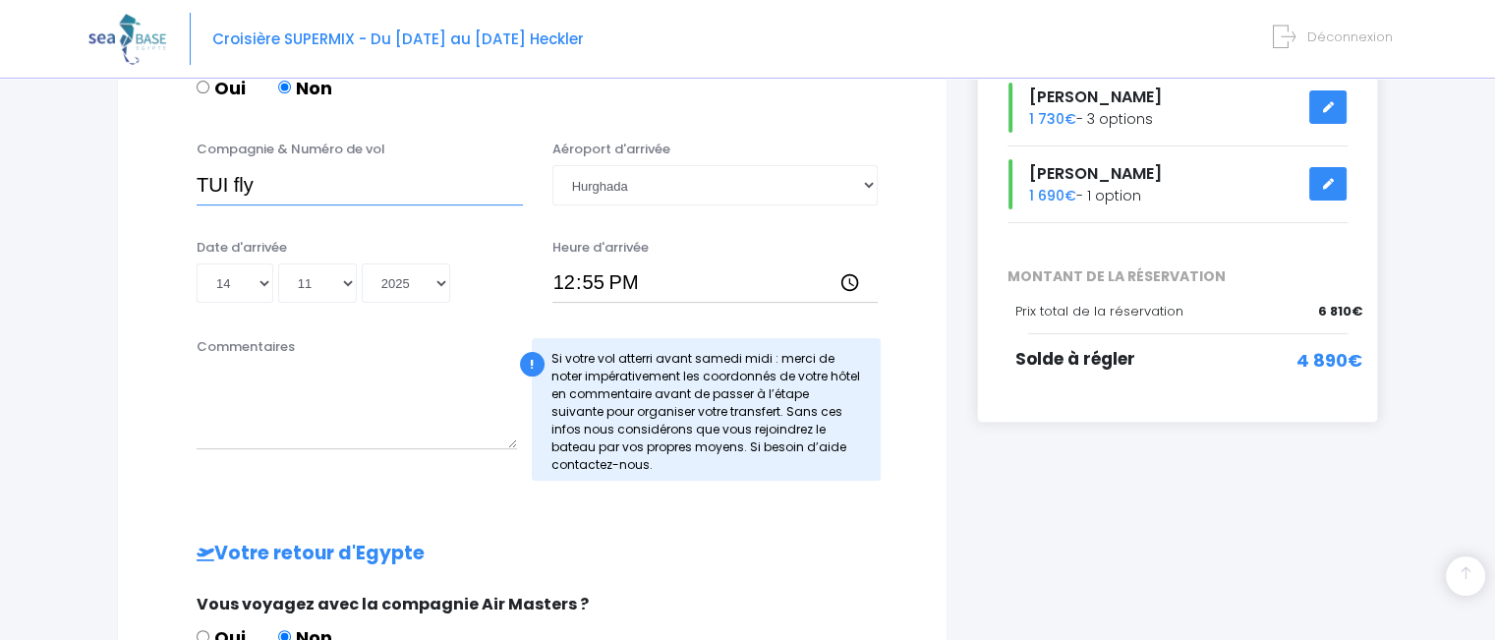
click at [405, 185] on input "TUI fly" at bounding box center [360, 184] width 326 height 39
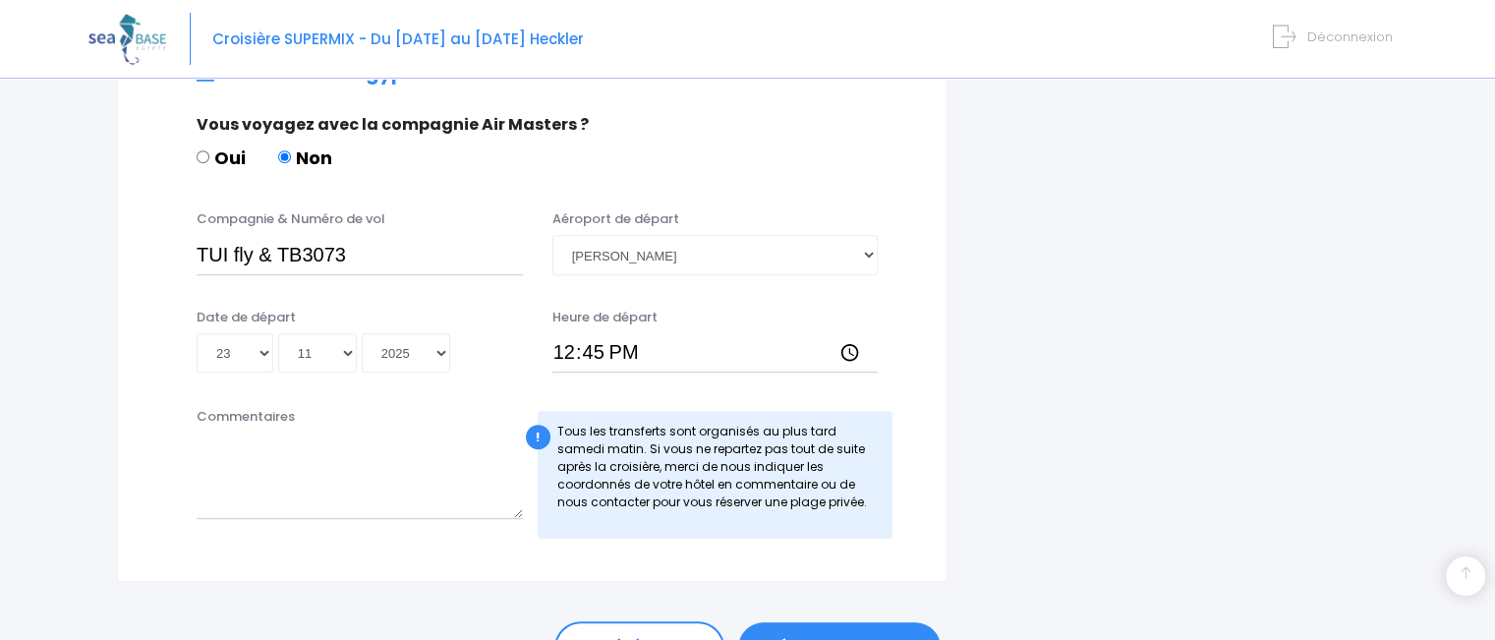
scroll to position [1085, 0]
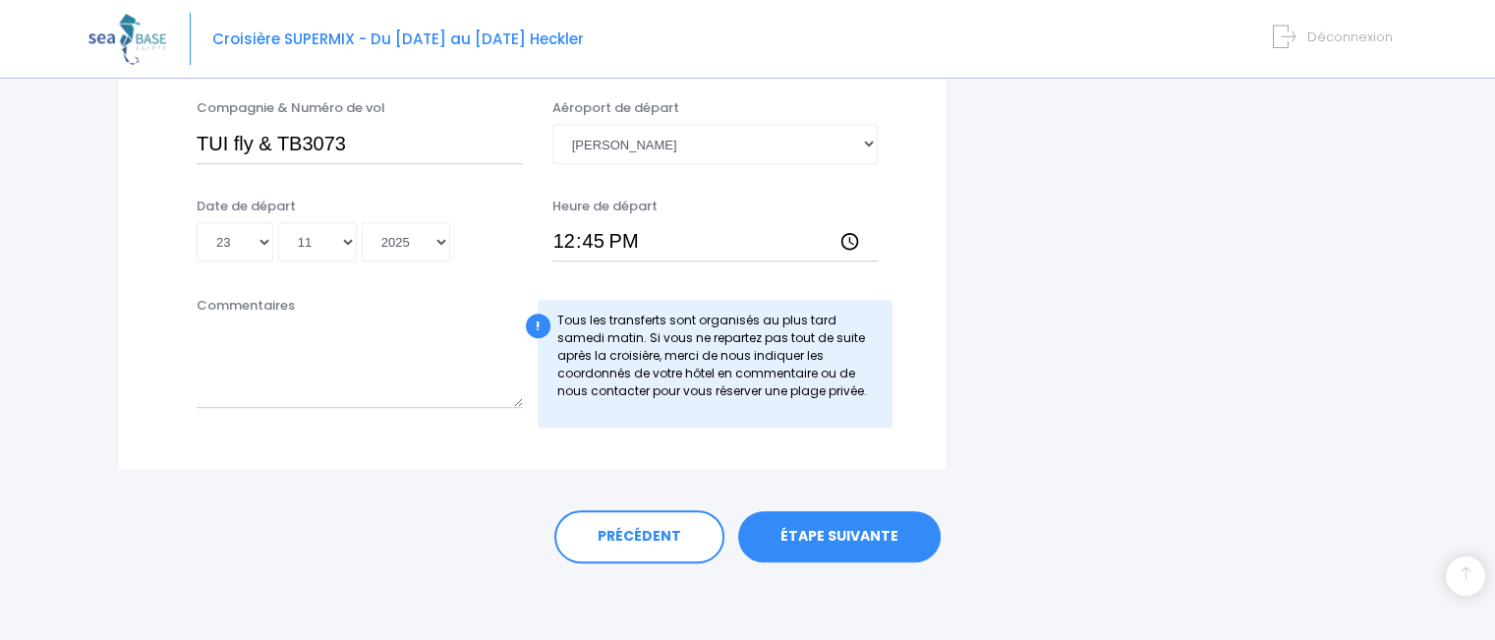
type input "TUI fly & TB3011"
click at [861, 536] on link "ÉTAPE SUIVANTE" at bounding box center [839, 536] width 202 height 51
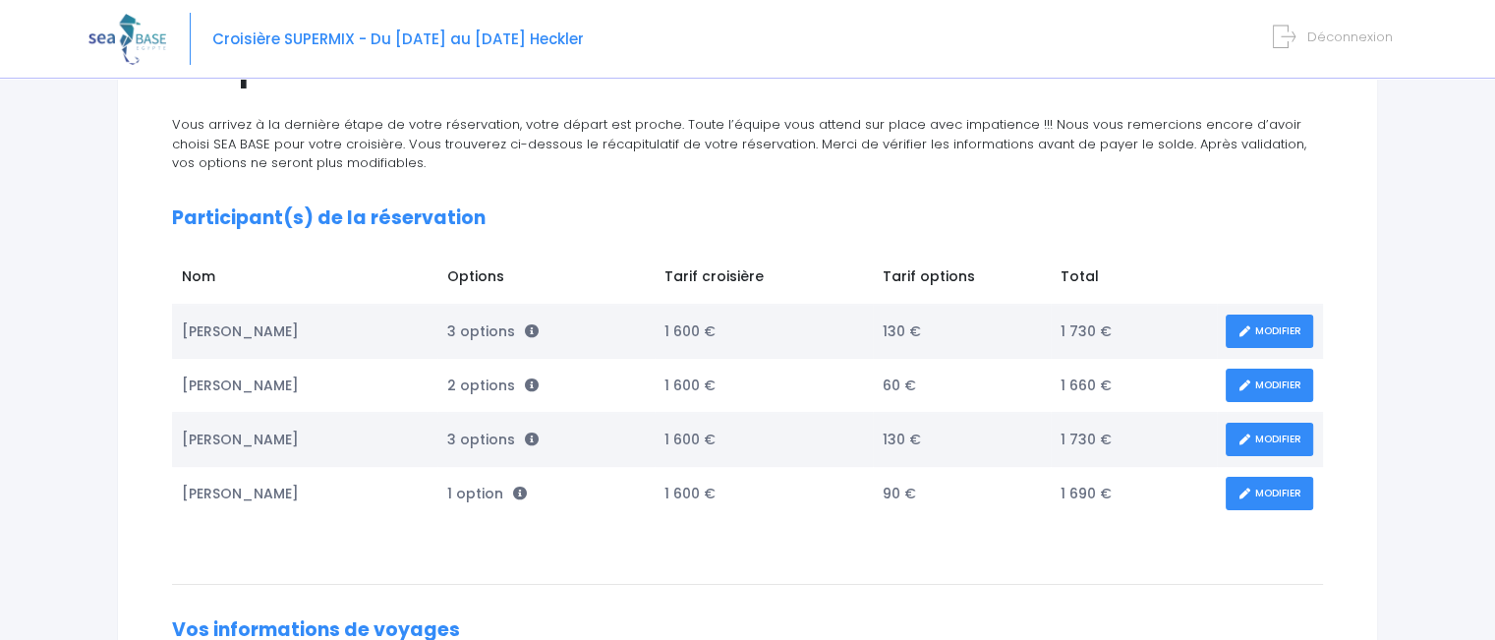
scroll to position [252, 0]
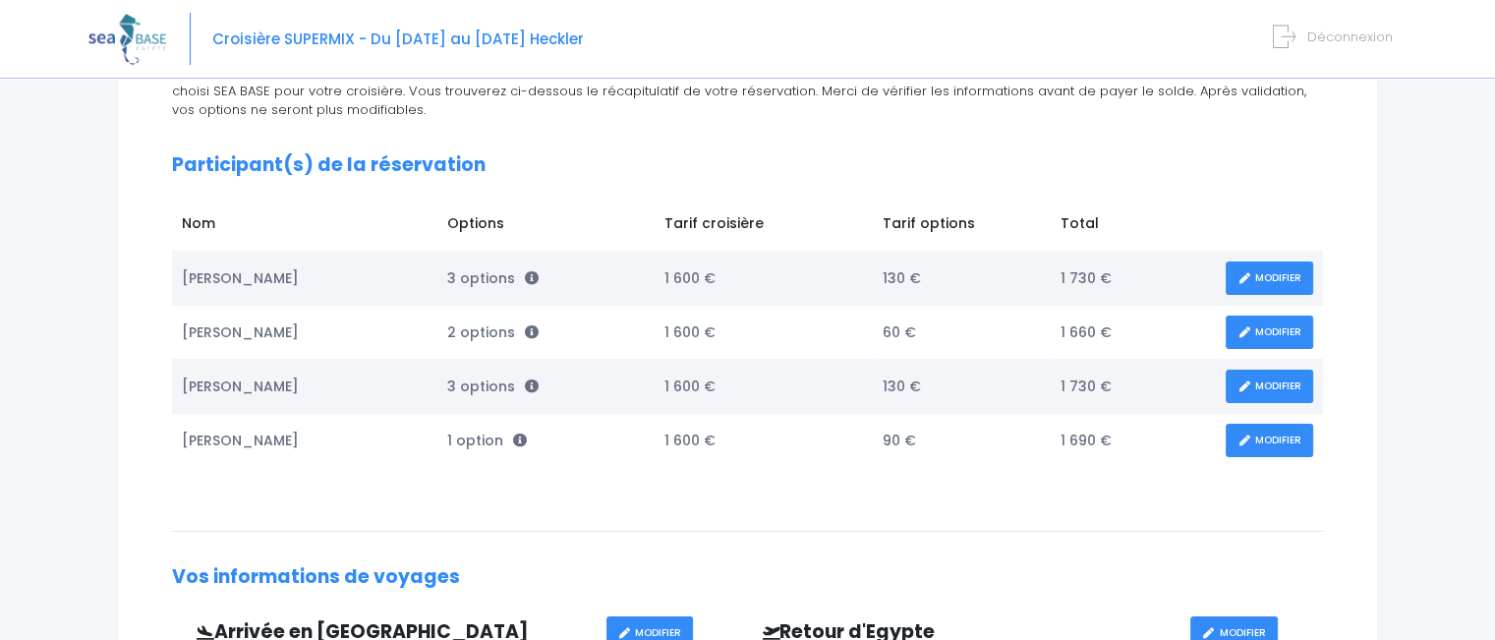
click at [1261, 275] on link "MODIFIER" at bounding box center [1268, 278] width 87 height 34
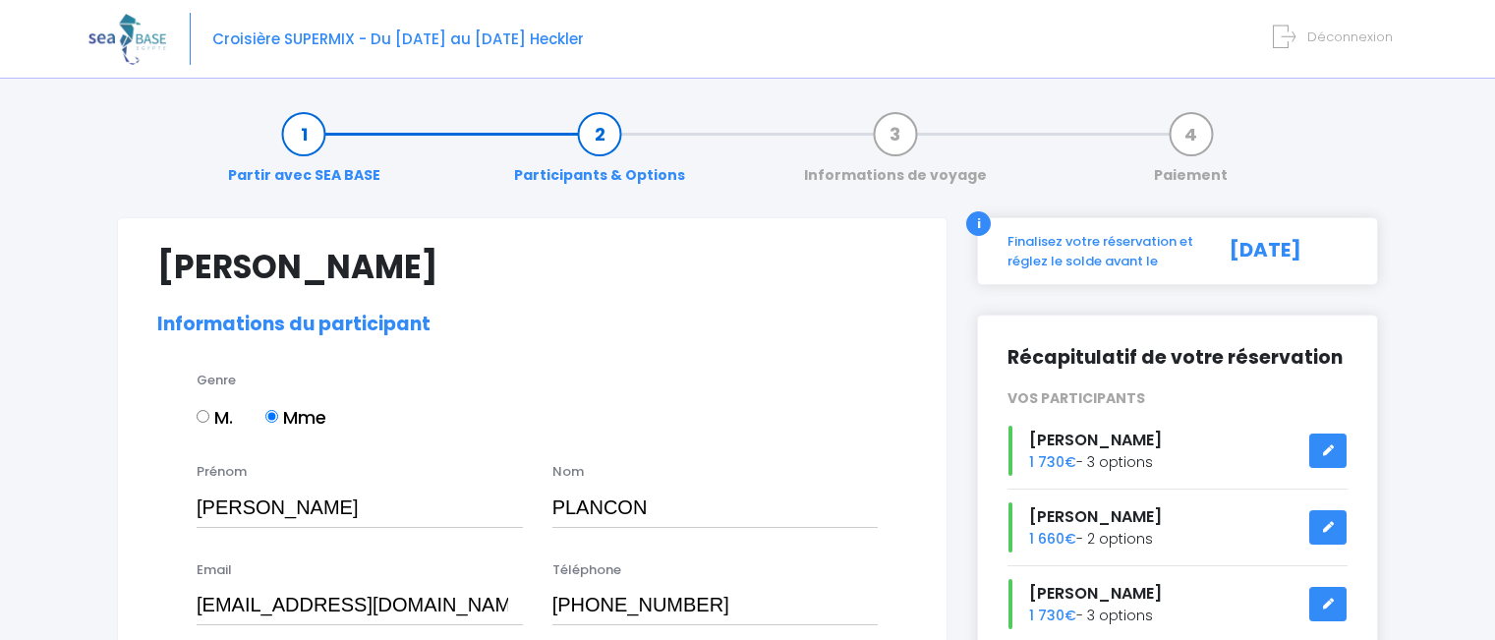
select select "[GEOGRAPHIC_DATA]"
select select "N2"
select select "M"
select select "S"
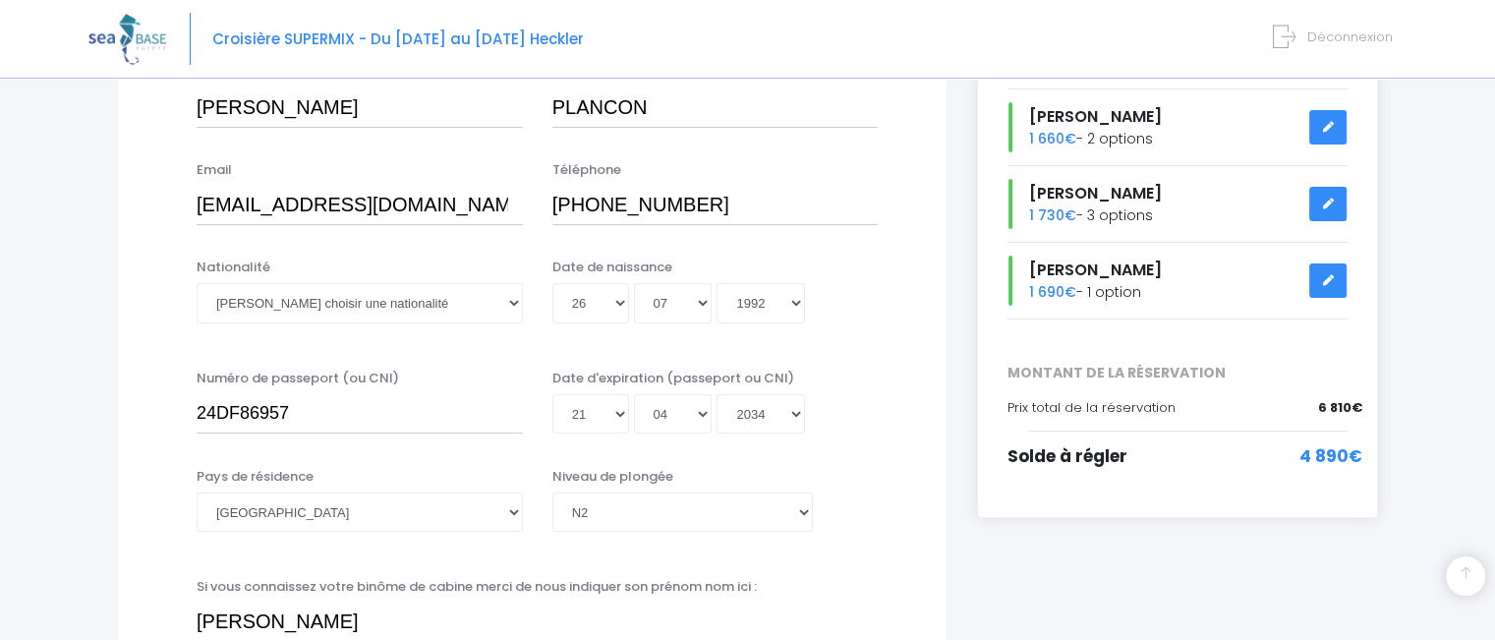
scroll to position [527, 0]
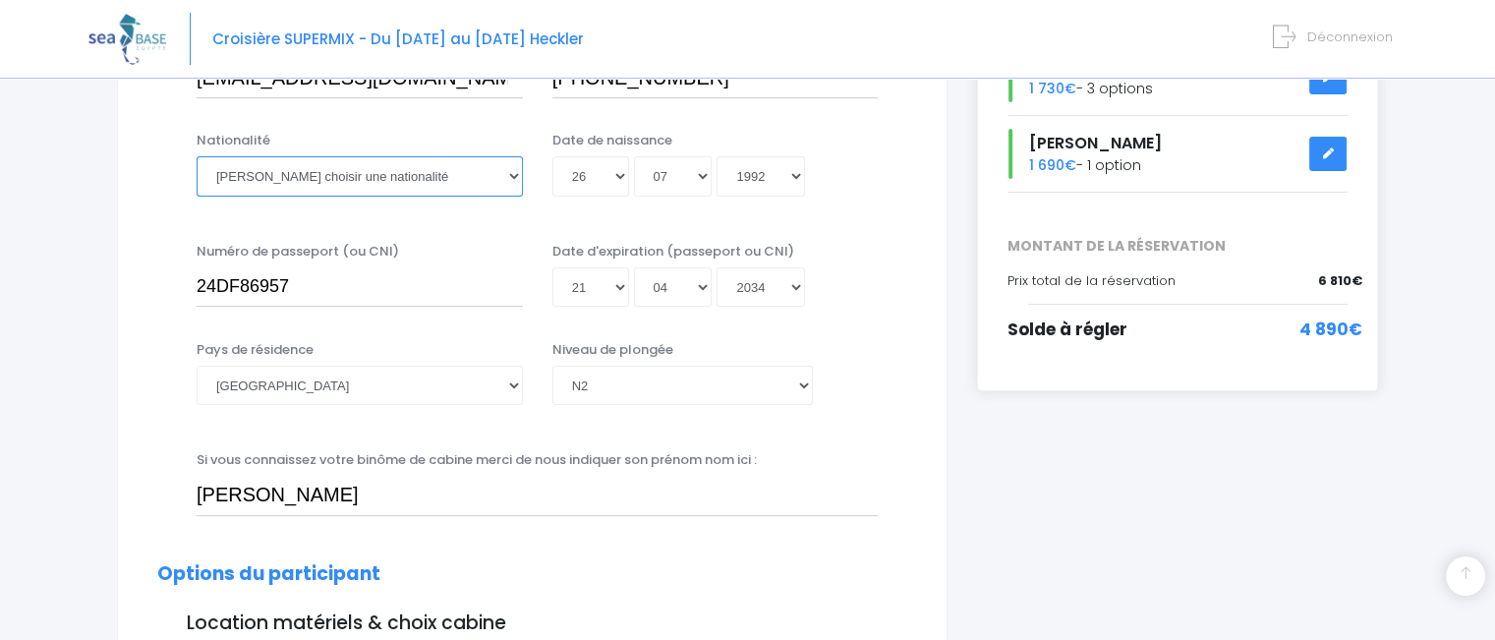
click at [495, 180] on select "Veuillez choisir une nationalité Afghane Albanaise Algerienne Allemande America…" at bounding box center [360, 175] width 326 height 39
select select "Française"
click at [197, 156] on select "Veuillez choisir une nationalité Afghane Albanaise Algerienne Allemande America…" at bounding box center [360, 175] width 326 height 39
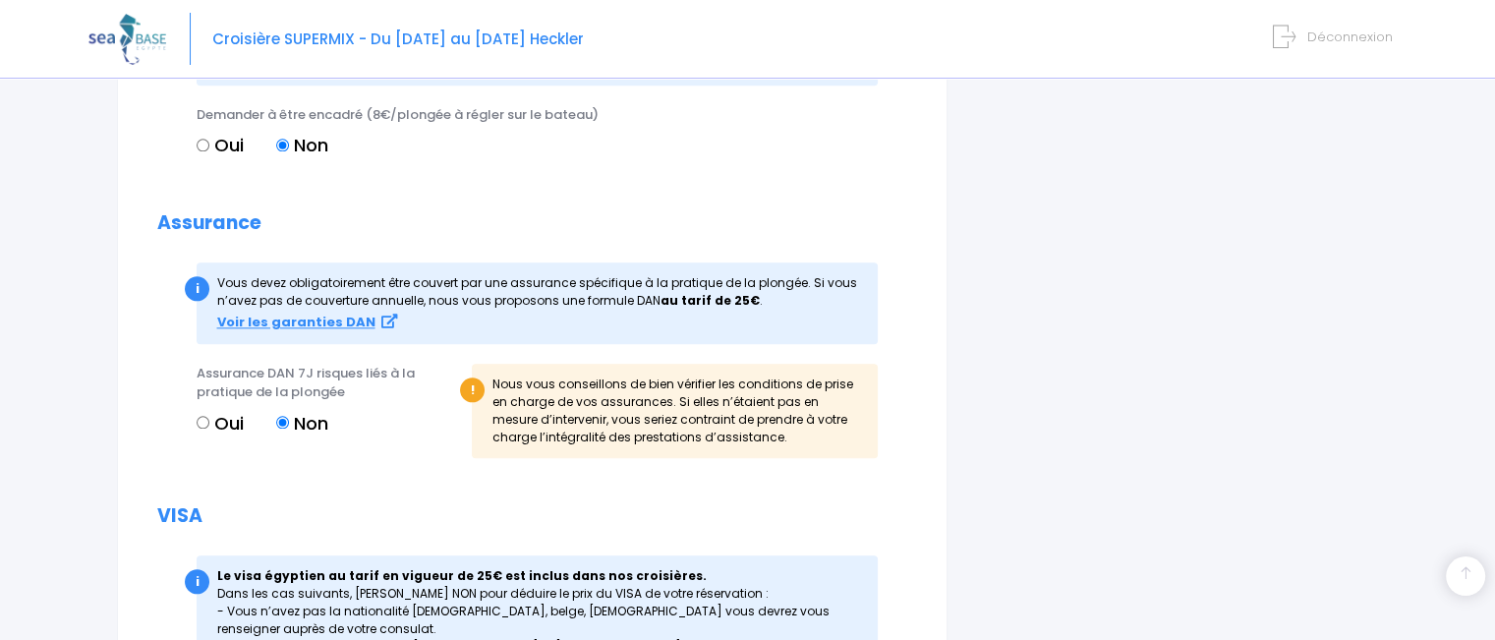
scroll to position [2559, 0]
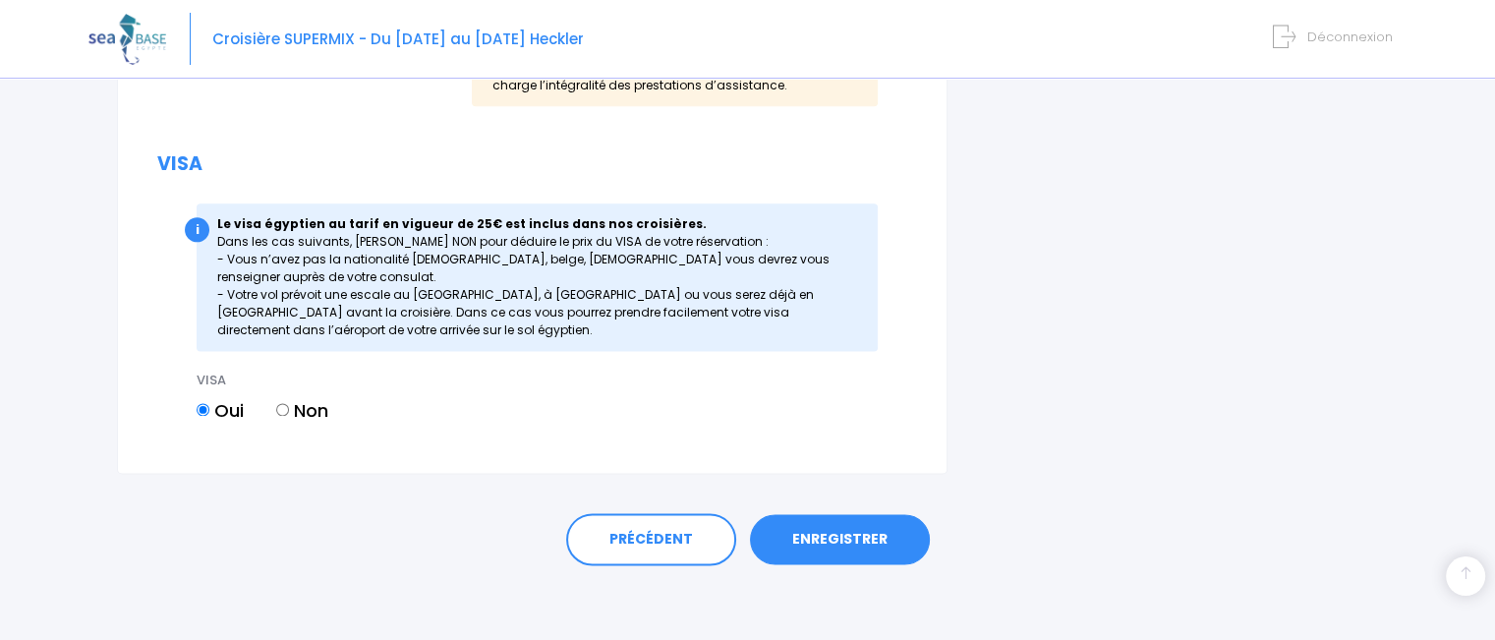
click at [867, 536] on link "ENREGISTRER" at bounding box center [840, 539] width 180 height 51
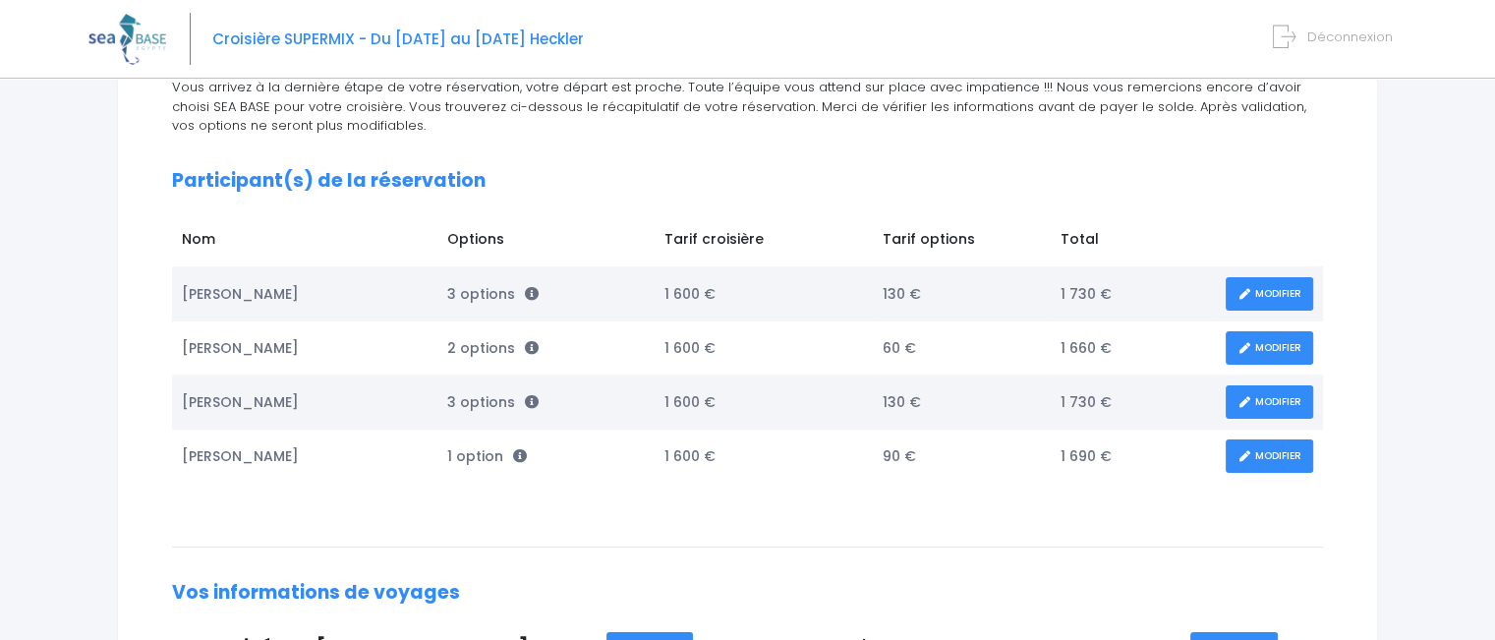
scroll to position [238, 0]
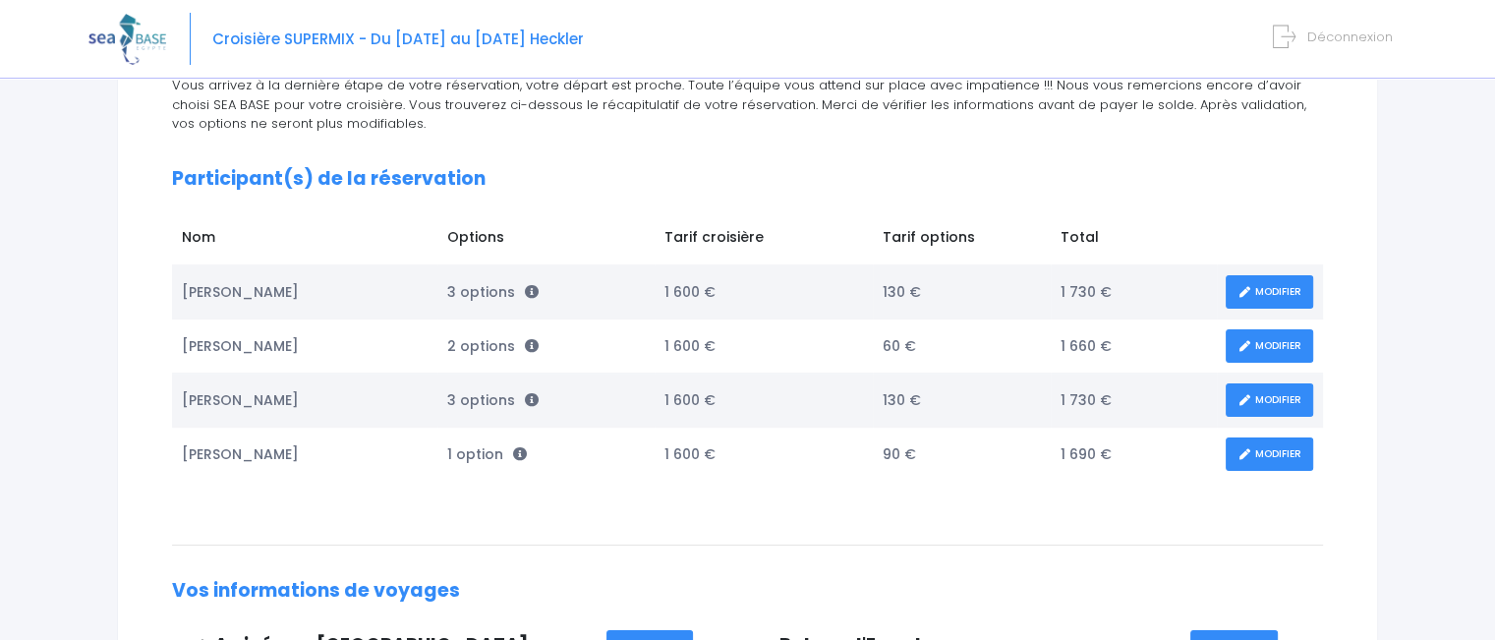
click at [1262, 344] on link "MODIFIER" at bounding box center [1268, 346] width 87 height 34
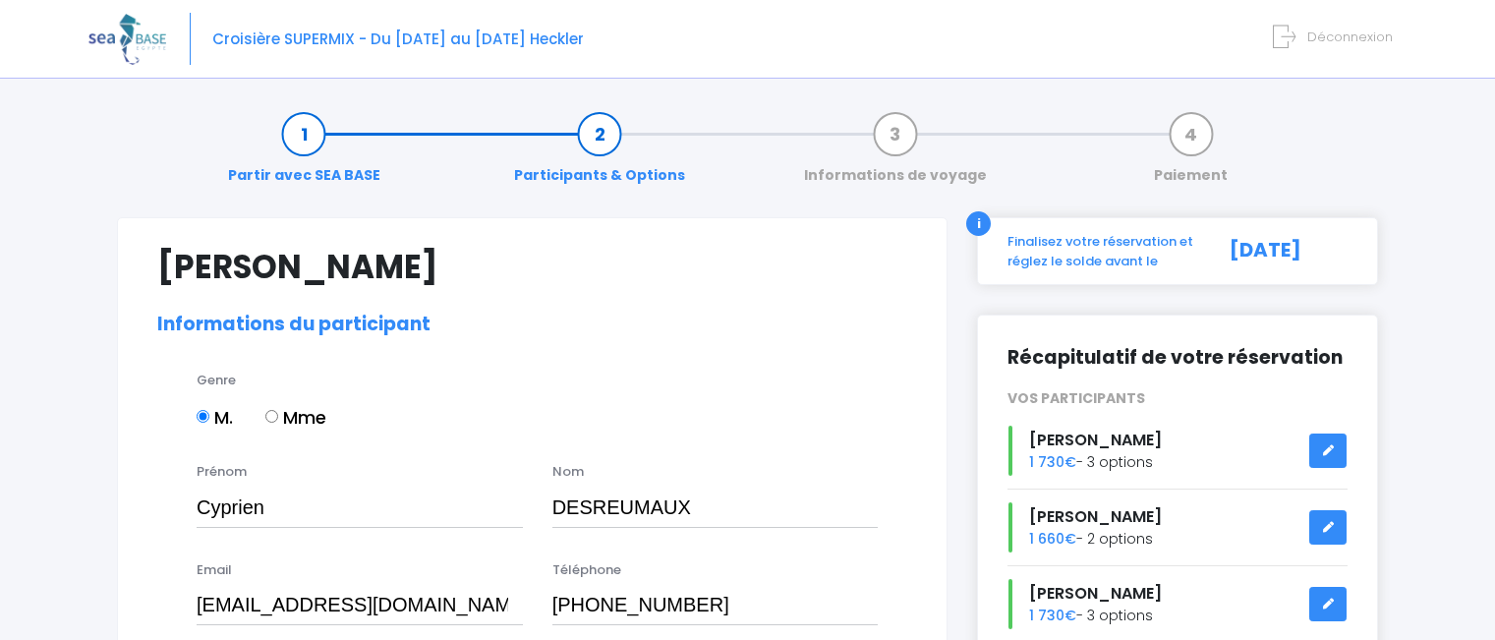
select select "N2"
select select "ML"
select select "M"
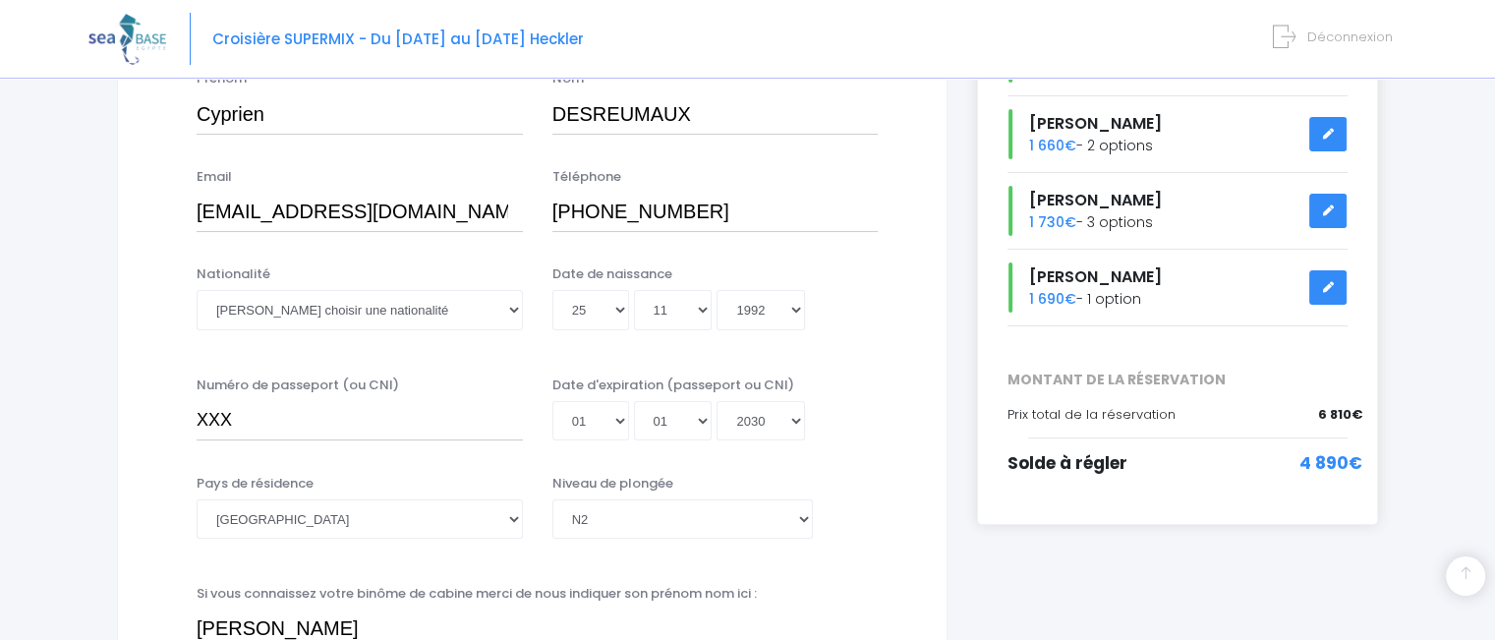
scroll to position [395, 0]
click at [339, 297] on select "Veuillez choisir une nationalité Afghane Albanaise Algerienne Allemande America…" at bounding box center [360, 307] width 326 height 39
select select "Belge"
click at [197, 288] on select "Veuillez choisir une nationalité Afghane Albanaise Algerienne Allemande America…" at bounding box center [360, 307] width 326 height 39
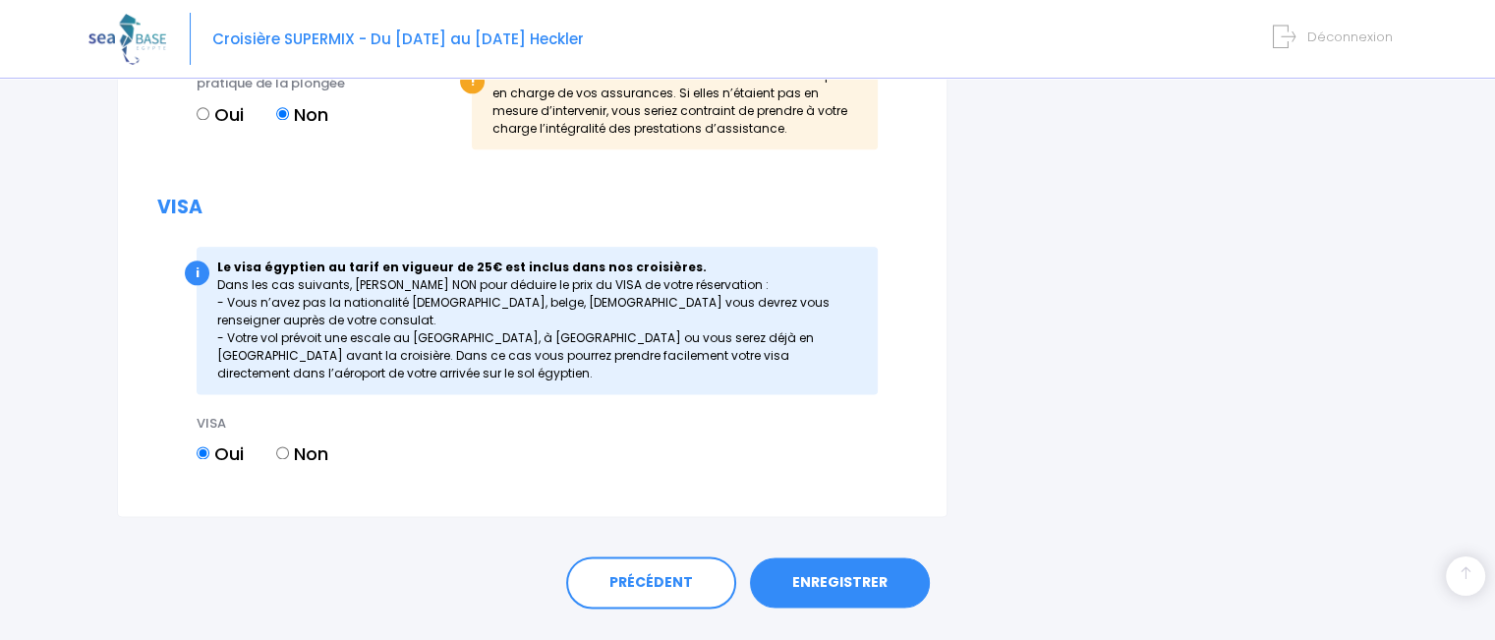
scroll to position [2526, 0]
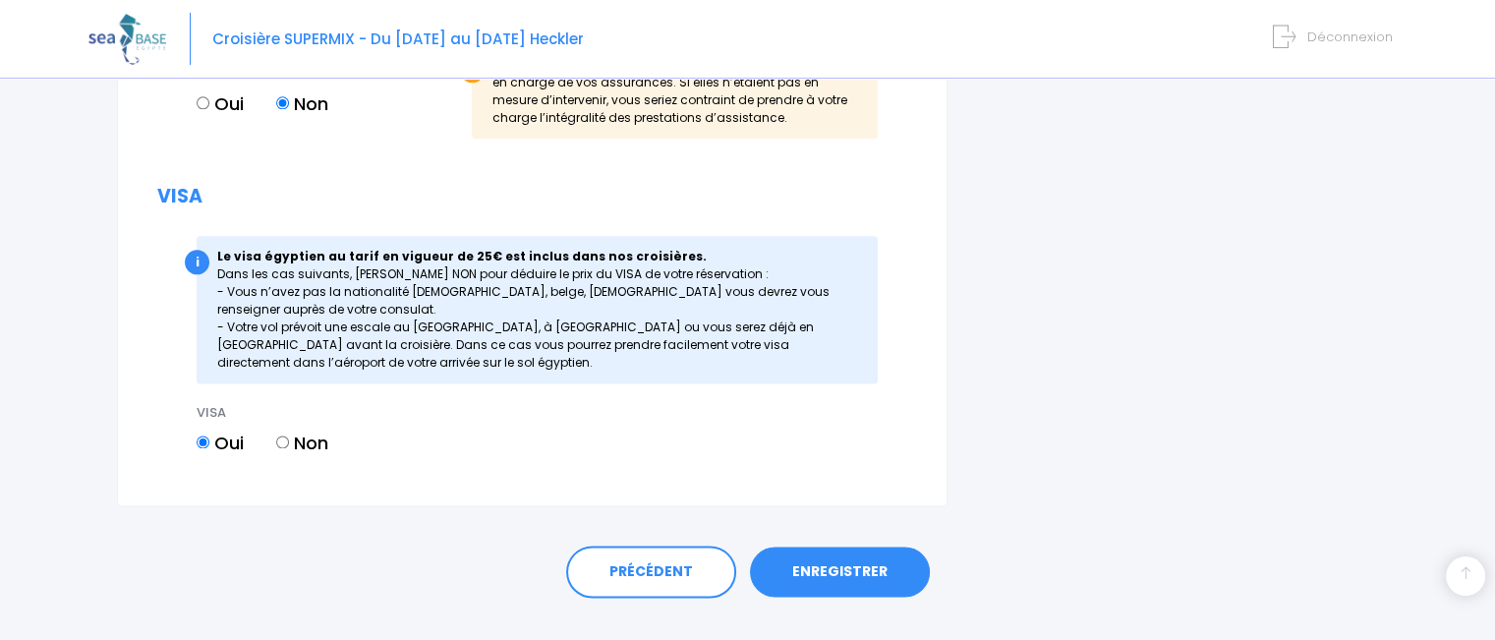
click at [894, 582] on link "ENREGISTRER" at bounding box center [840, 571] width 180 height 51
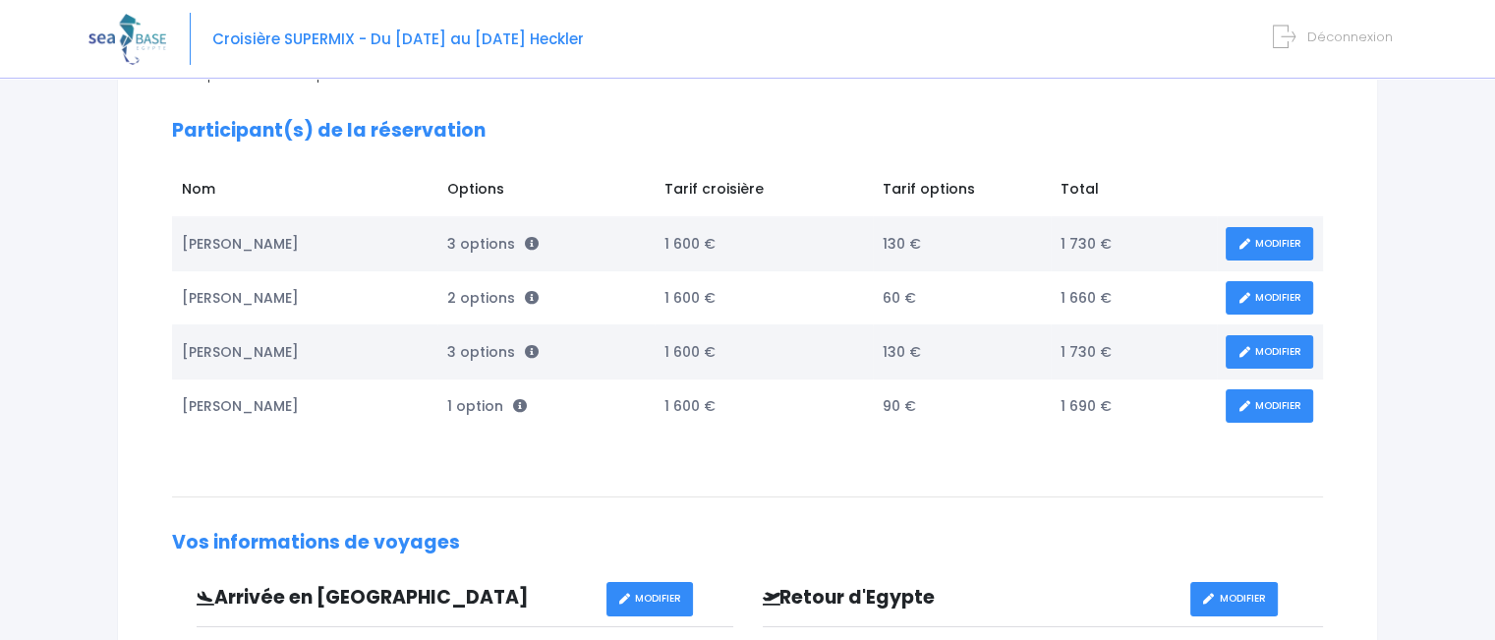
scroll to position [294, 0]
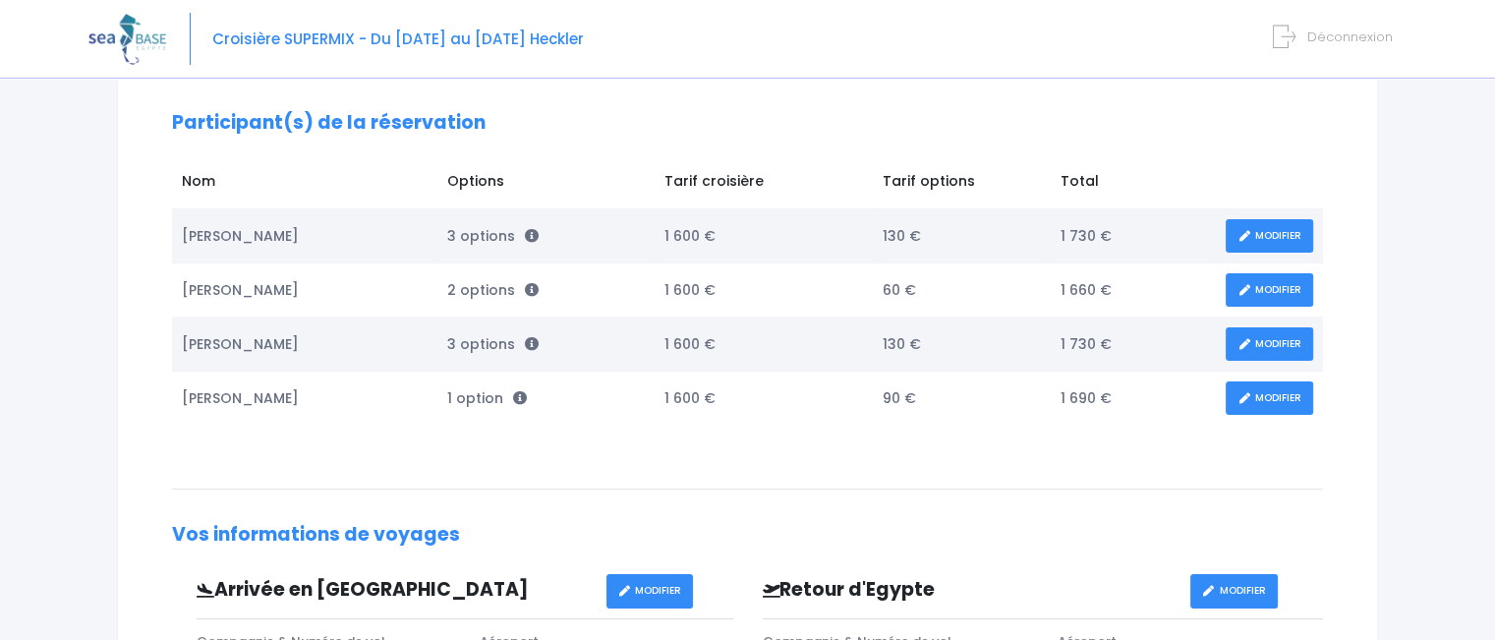
click at [1275, 345] on link "MODIFIER" at bounding box center [1268, 344] width 87 height 34
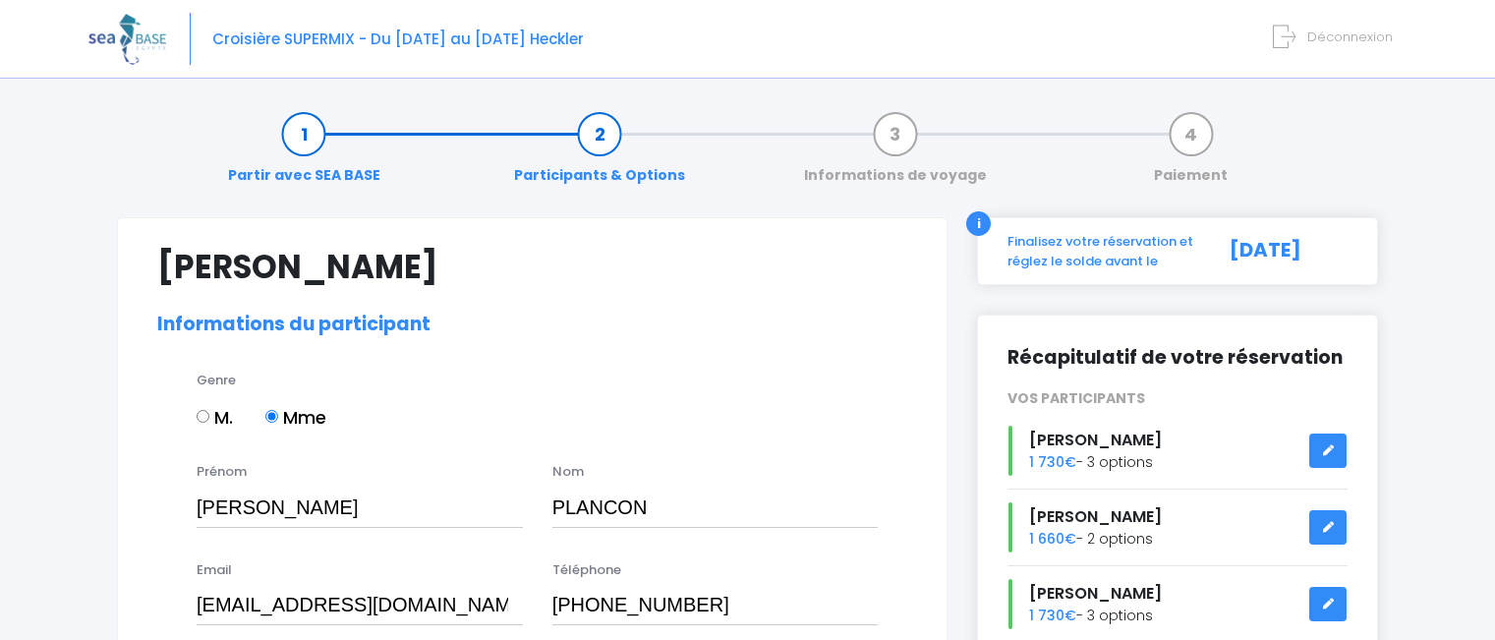
select select "N2"
select select "S"
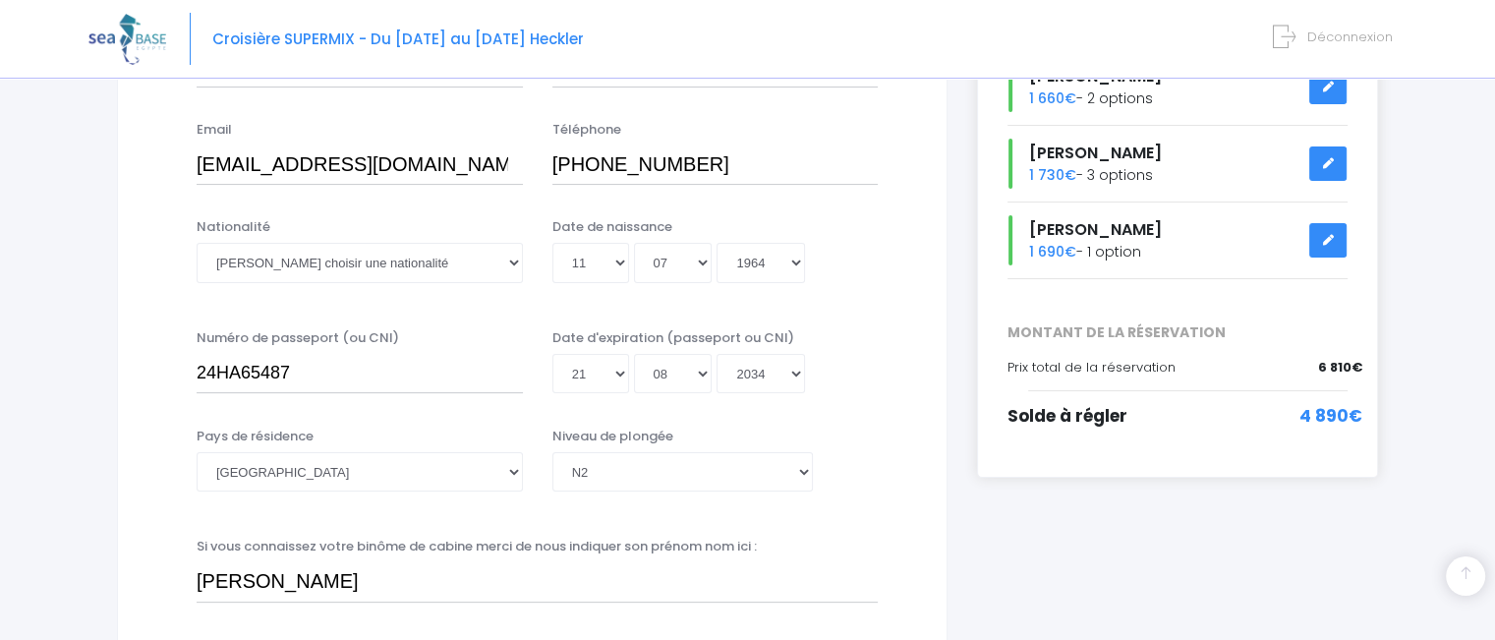
scroll to position [442, 0]
click at [509, 269] on select "Veuillez choisir une nationalité [DEMOGRAPHIC_DATA] Algerienne Allemande [GEOGR…" at bounding box center [360, 260] width 326 height 39
select select "Française"
click at [197, 241] on select "Veuillez choisir une nationalité Afghane Albanaise Algerienne Allemande America…" at bounding box center [360, 260] width 326 height 39
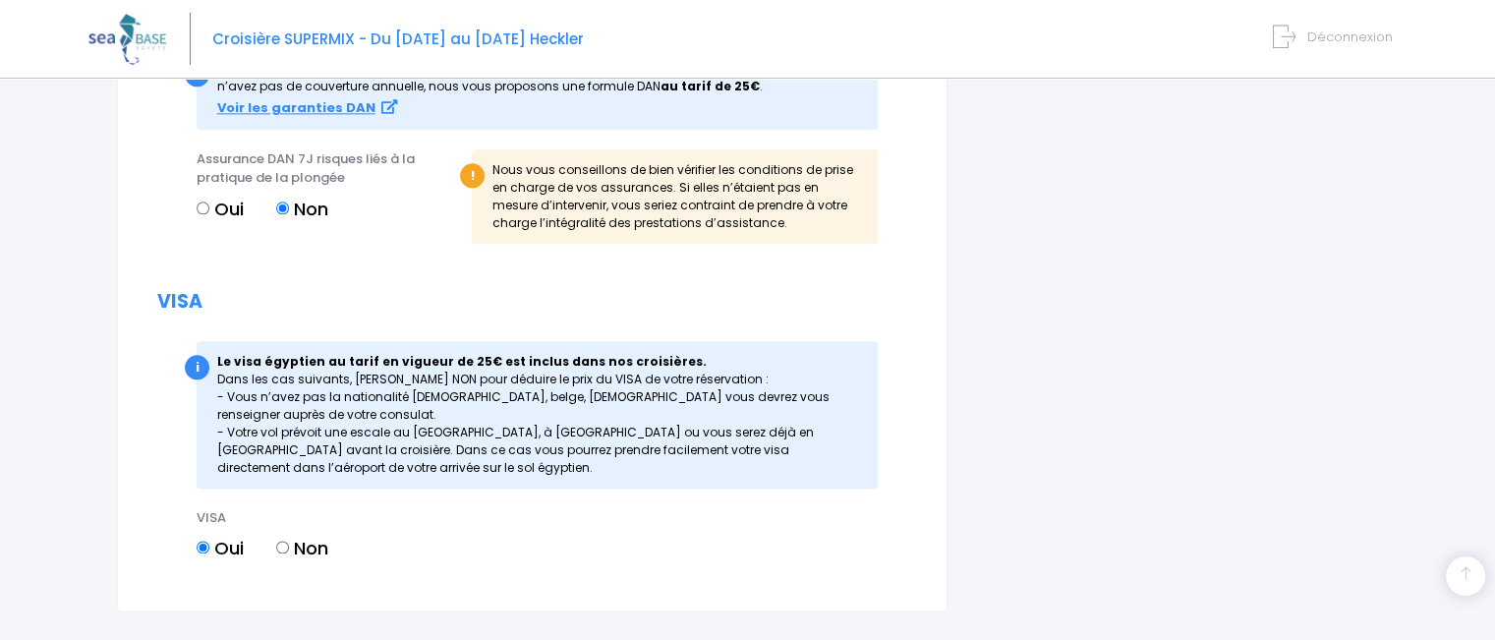
scroll to position [2582, 0]
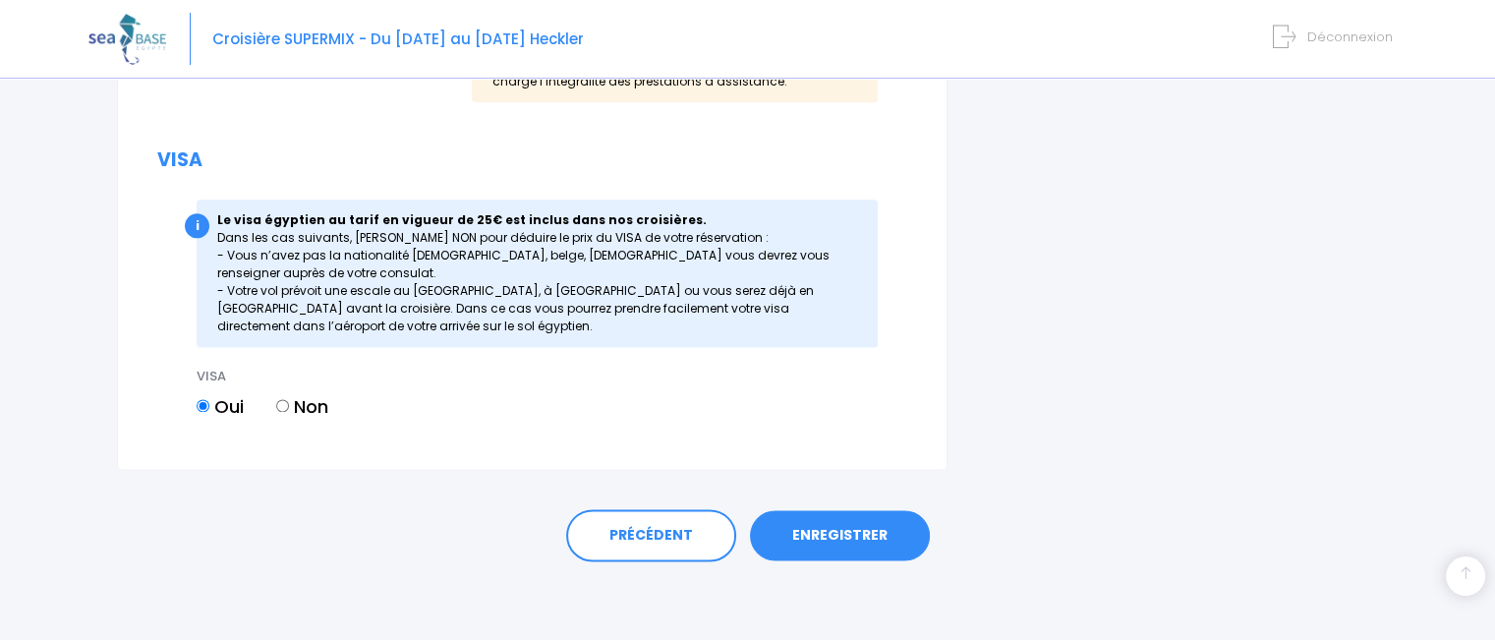
click at [865, 549] on link "ENREGISTRER" at bounding box center [840, 535] width 180 height 51
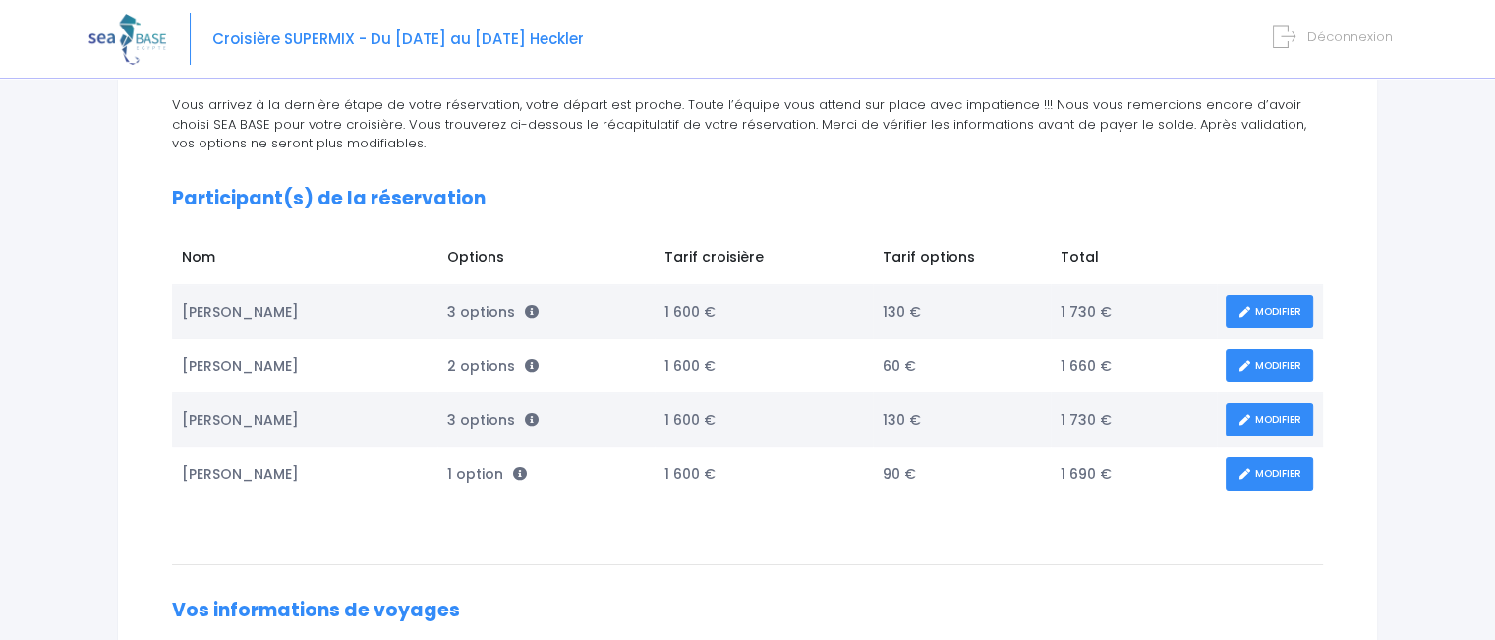
scroll to position [236, 0]
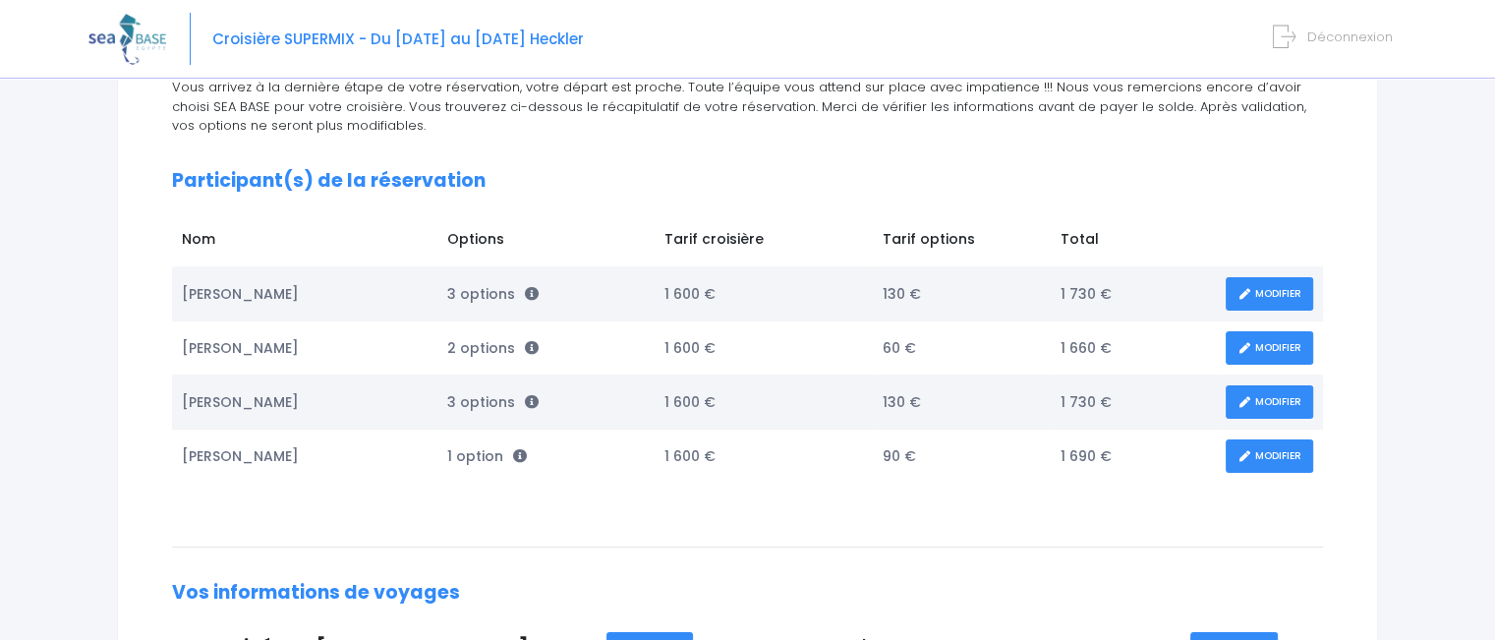
click at [1266, 440] on link "MODIFIER" at bounding box center [1268, 456] width 87 height 34
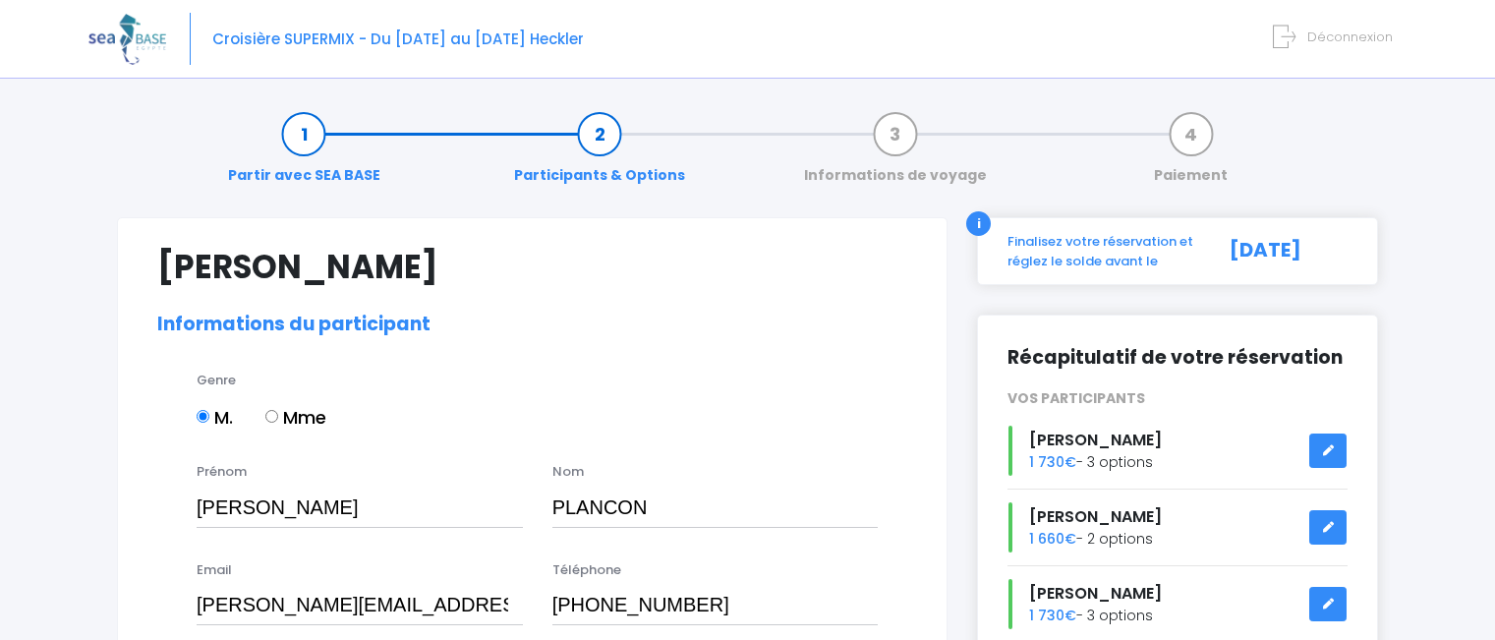
select select "N4"
select select "42/43"
select select "L"
select select "M"
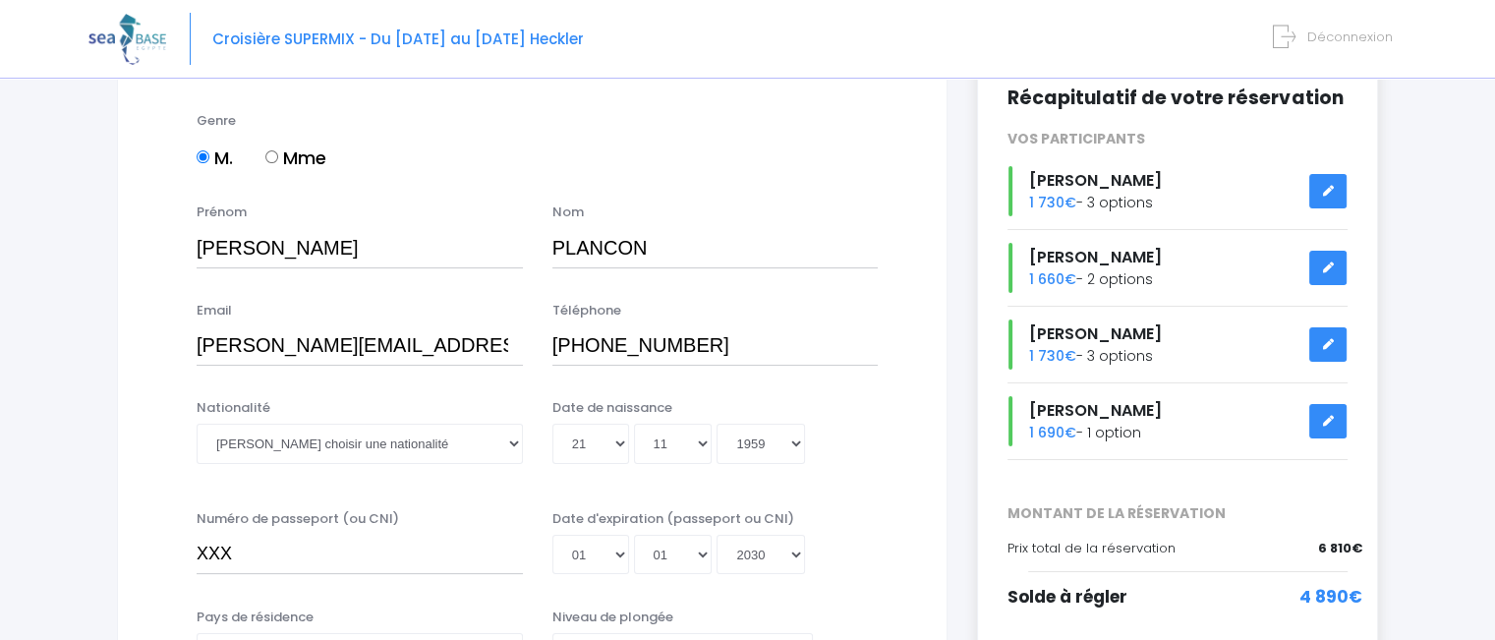
scroll to position [326, 0]
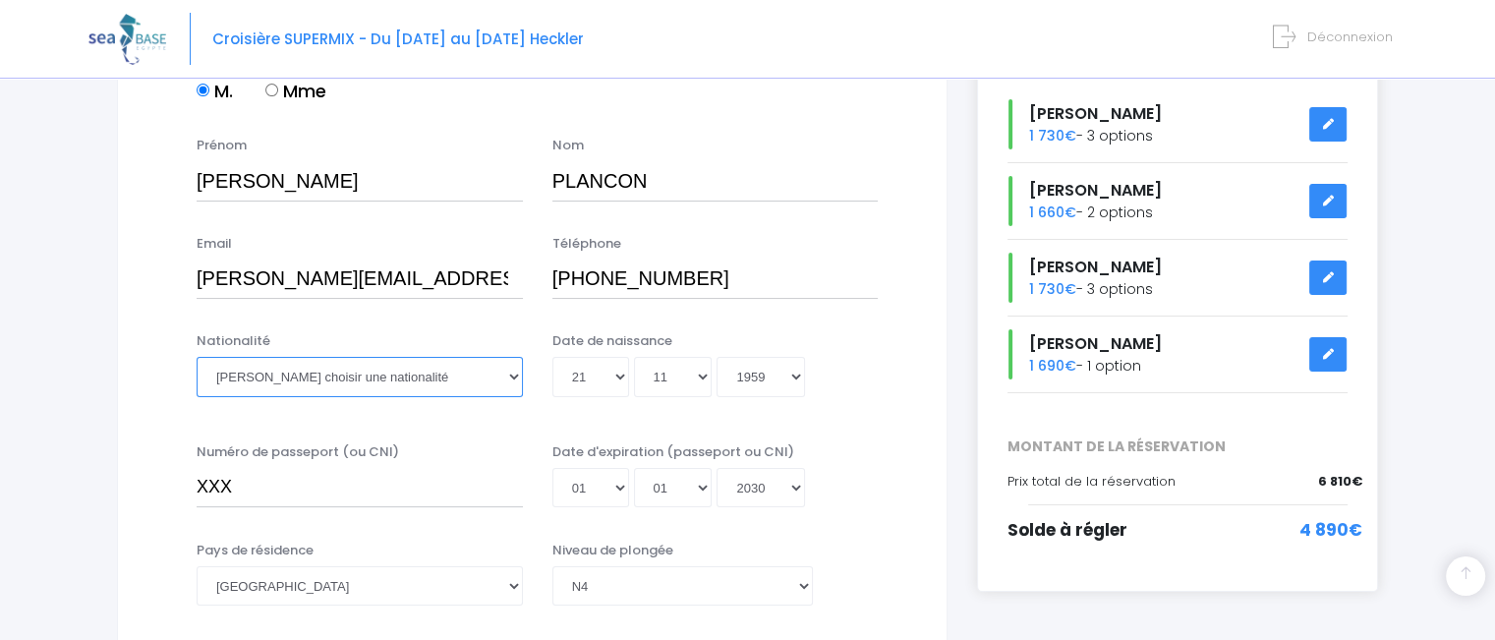
click at [429, 379] on select "Veuillez choisir une nationalité Afghane Albanaise Algerienne Allemande America…" at bounding box center [360, 376] width 326 height 39
select select "Française"
click at [197, 357] on select "Veuillez choisir une nationalité Afghane Albanaise Algerienne Allemande America…" at bounding box center [360, 376] width 326 height 39
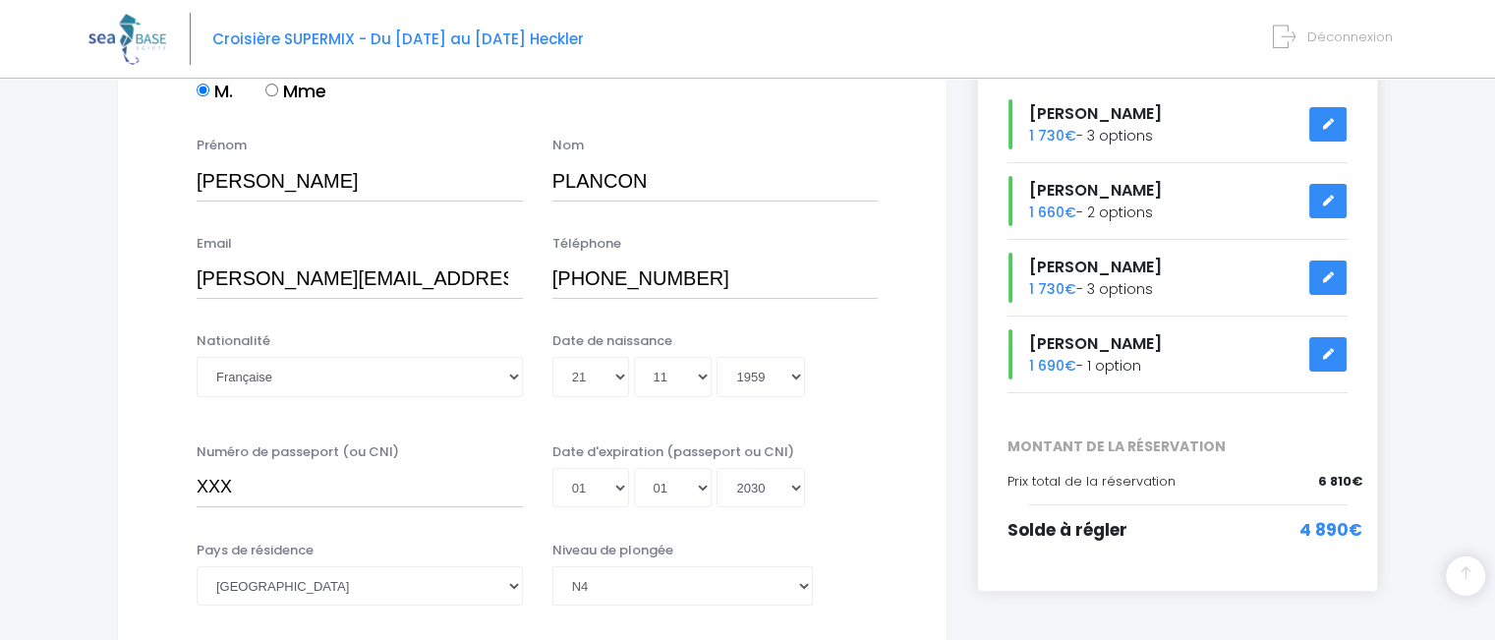
click at [892, 415] on div "Nationalité Veuillez choisir une nationalité Afghane Albanaise Algerienne Allem…" at bounding box center [531, 376] width 779 height 90
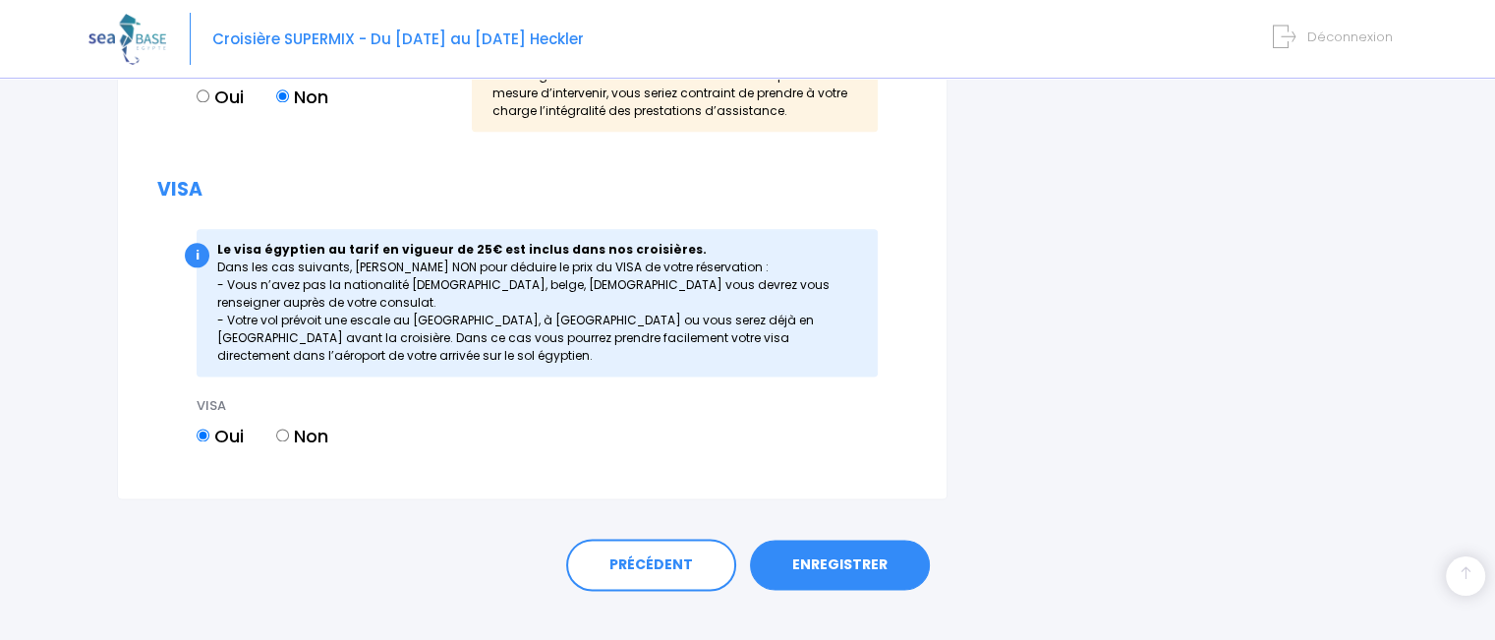
scroll to position [2582, 0]
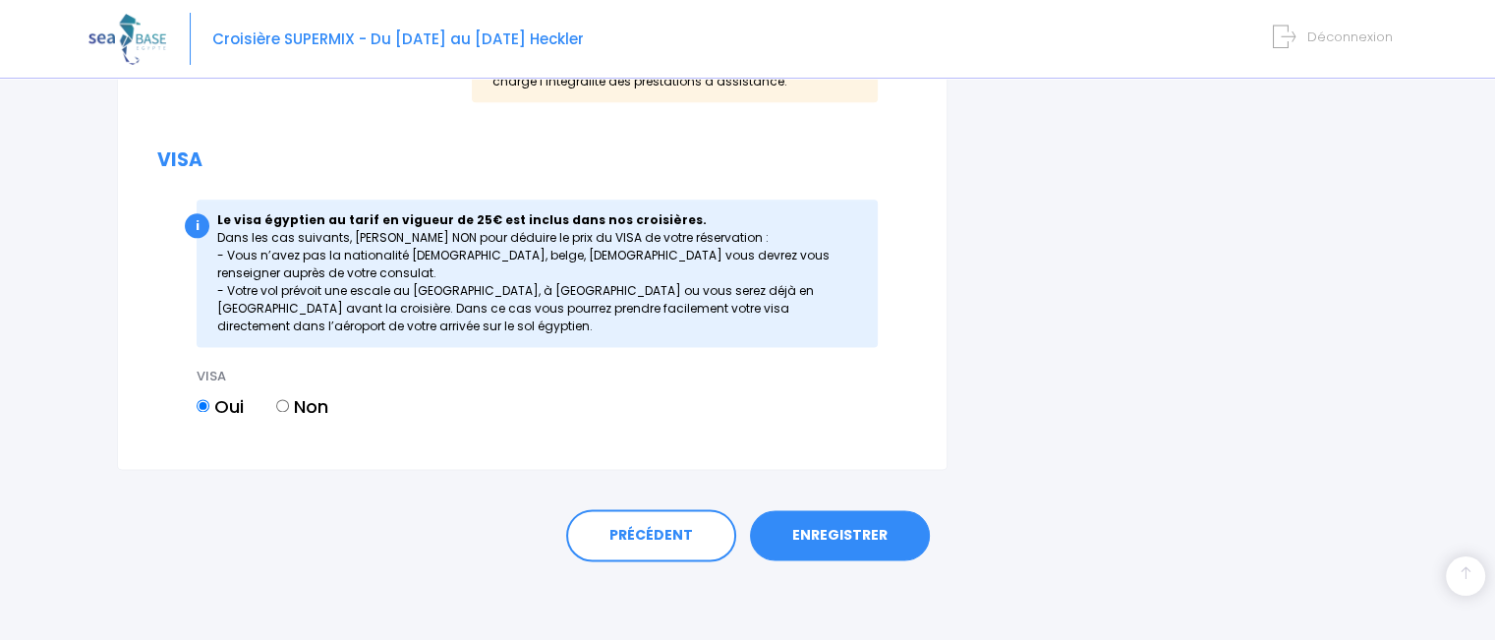
click at [849, 536] on link "ENREGISTRER" at bounding box center [840, 535] width 180 height 51
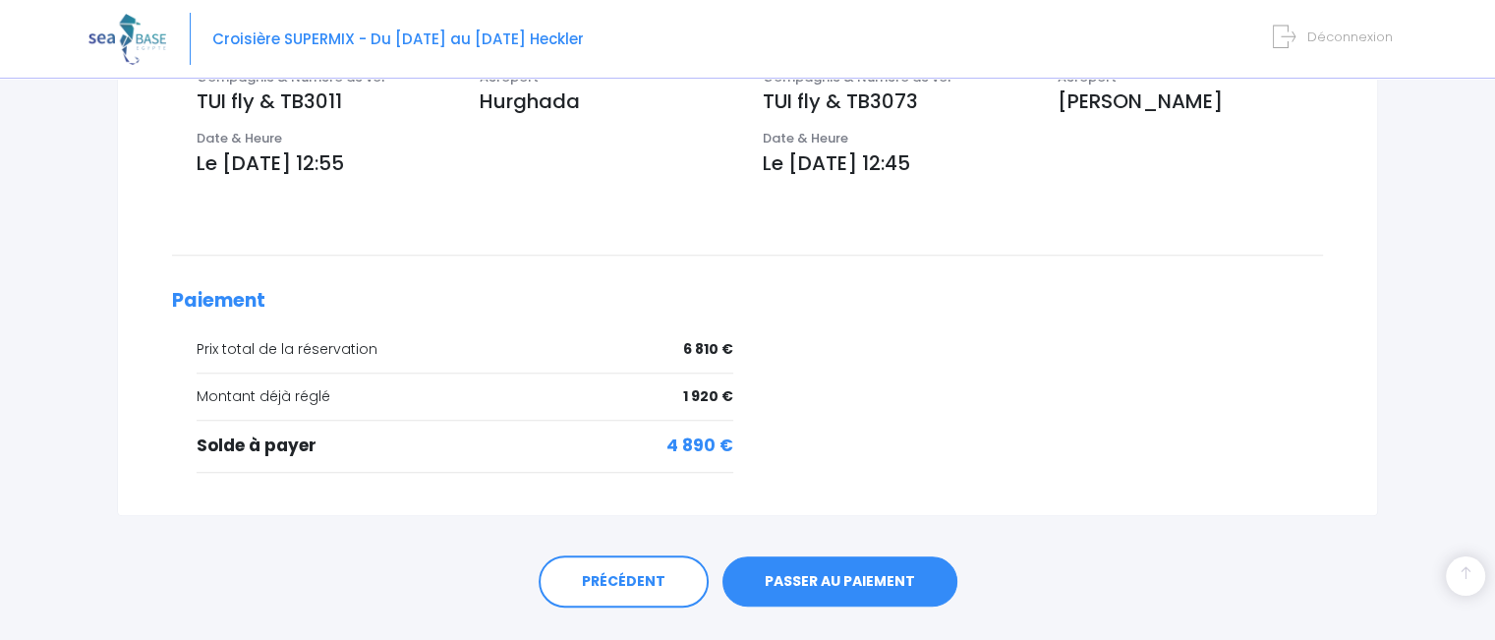
scroll to position [899, 0]
